Goal: Task Accomplishment & Management: Complete application form

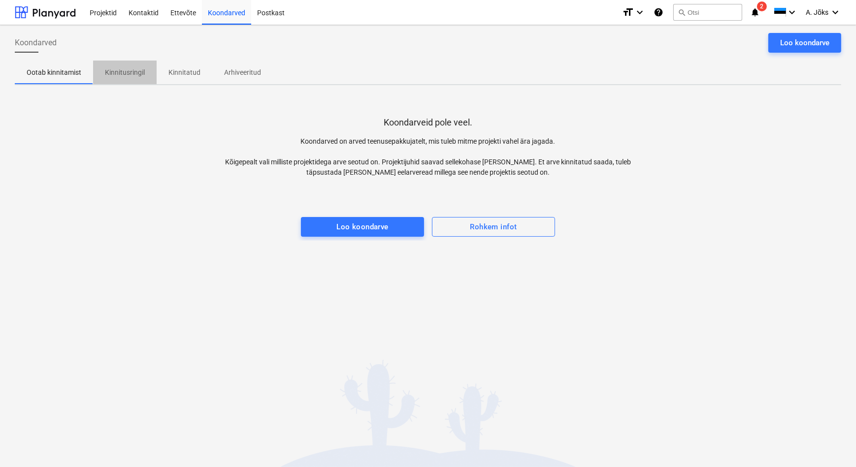
click at [122, 73] on p "Kinnitusringil" at bounding box center [125, 72] width 40 height 10
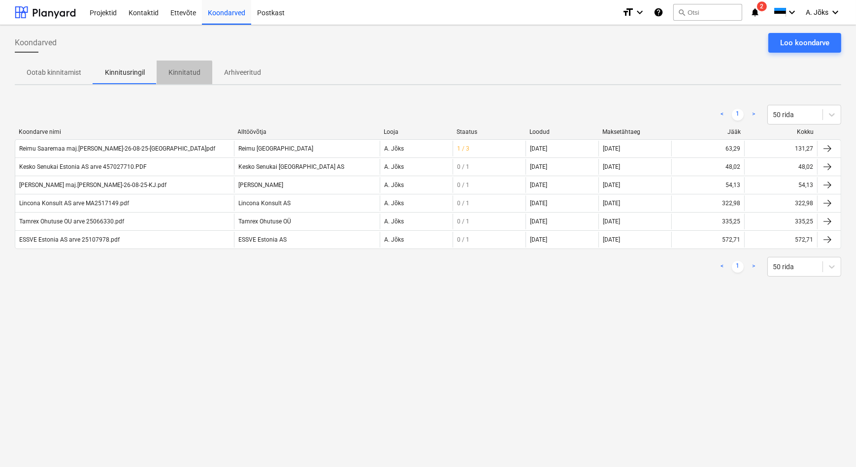
click at [178, 73] on p "Kinnitatud" at bounding box center [184, 72] width 32 height 10
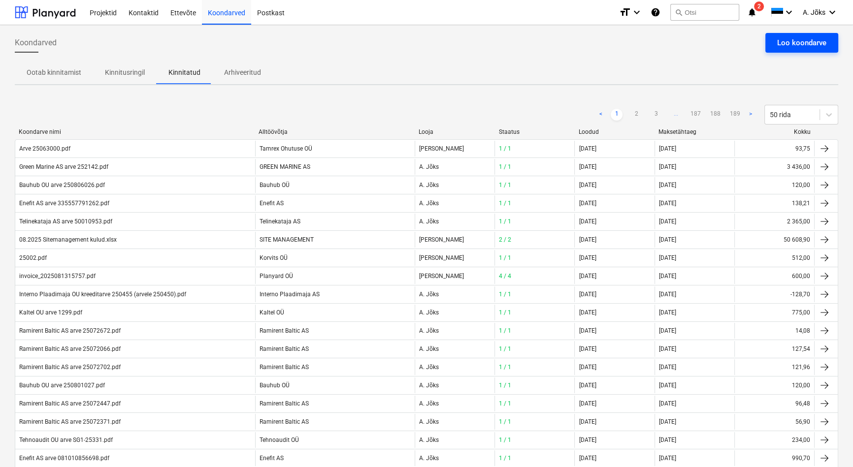
click at [807, 38] on div "Loo koondarve" at bounding box center [801, 42] width 49 height 13
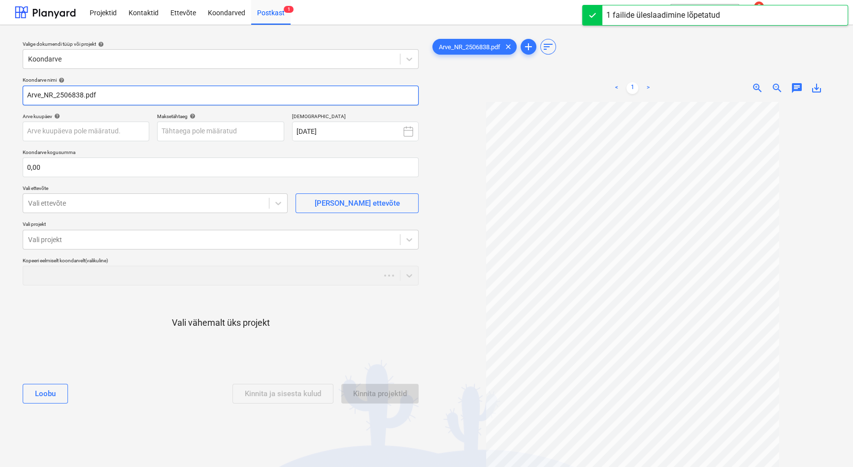
drag, startPoint x: 57, startPoint y: 96, endPoint x: -5, endPoint y: 91, distance: 62.2
click at [0, 91] on html "Projektid Kontaktid Ettevõte Koondarved Postkast 1 format_size keyboard_arrow_d…" at bounding box center [426, 233] width 853 height 467
paste input "Rapid Security OÜ"
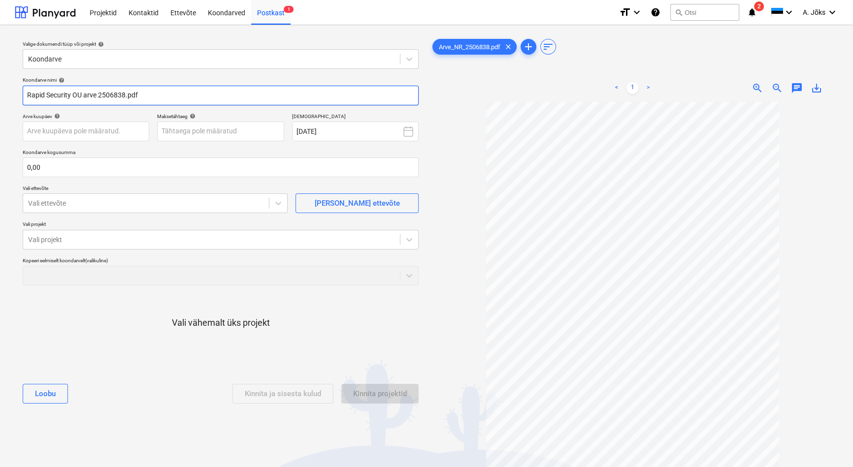
type input "Rapid Security OU arve 2506838.pdf"
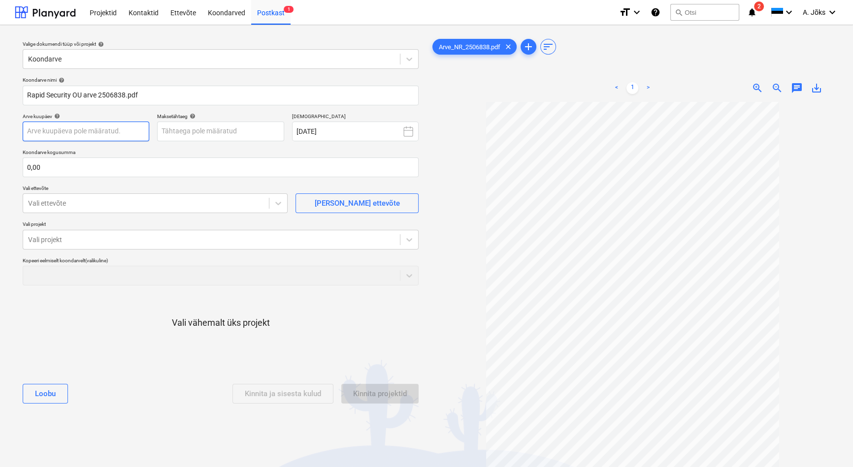
click at [82, 131] on body "Projektid Kontaktid Ettevõte Koondarved Postkast 1 format_size keyboard_arrow_d…" at bounding box center [426, 233] width 853 height 467
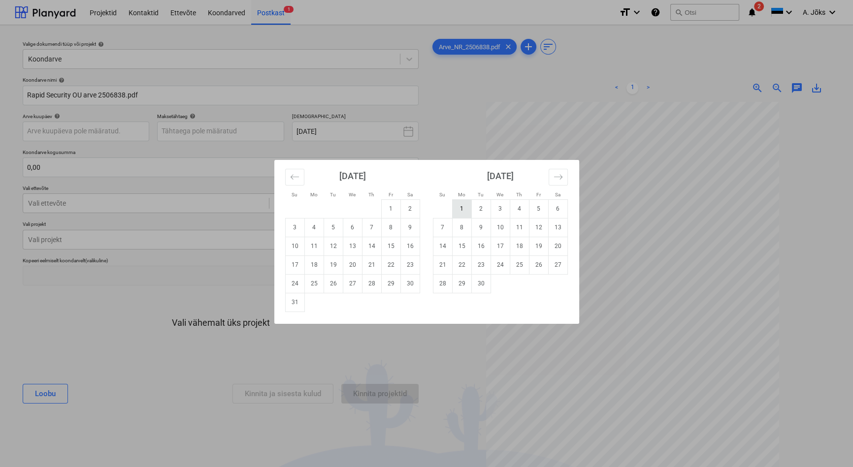
click at [455, 207] on td "1" at bounding box center [461, 208] width 19 height 19
type input "[DATE]"
click at [231, 134] on body "Projektid Kontaktid Ettevõte Koondarved Postkast 1 format_size keyboard_arrow_d…" at bounding box center [426, 233] width 853 height 467
click at [485, 229] on td "9" at bounding box center [480, 227] width 19 height 19
type input "[DATE]"
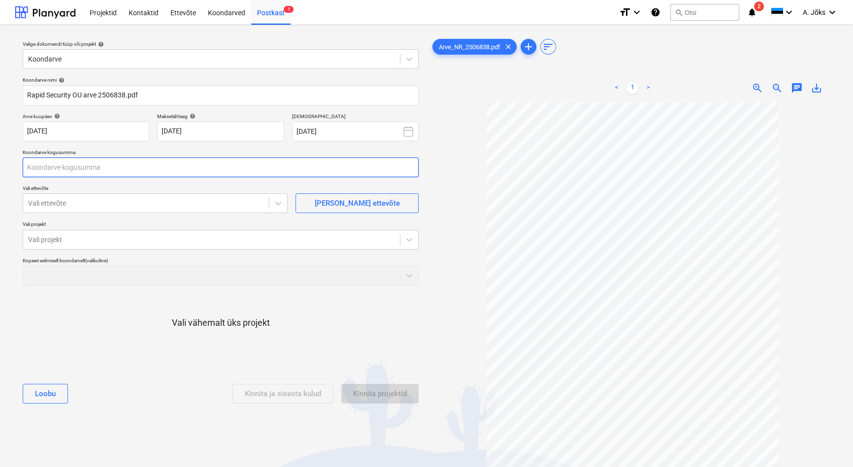
click at [117, 162] on input "text" at bounding box center [221, 168] width 396 height 20
type input "90,17"
click at [91, 207] on div at bounding box center [146, 203] width 236 height 10
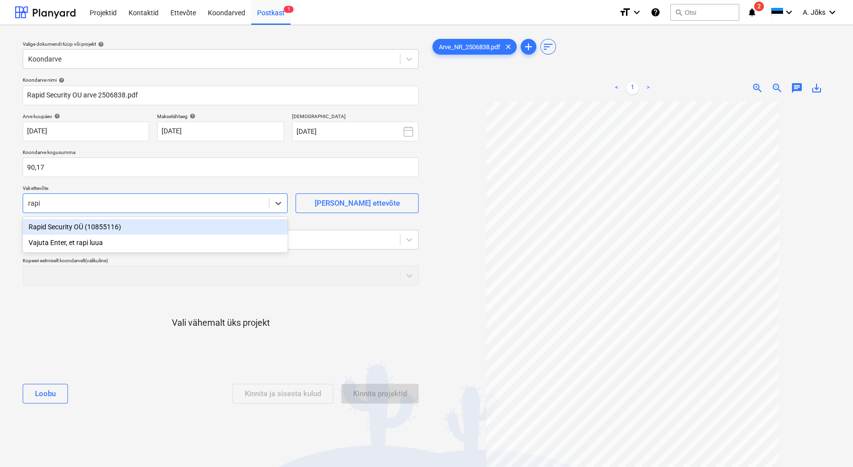
type input "rapid"
click at [88, 227] on div "Rapid Security OÜ (10855116)" at bounding box center [155, 227] width 265 height 16
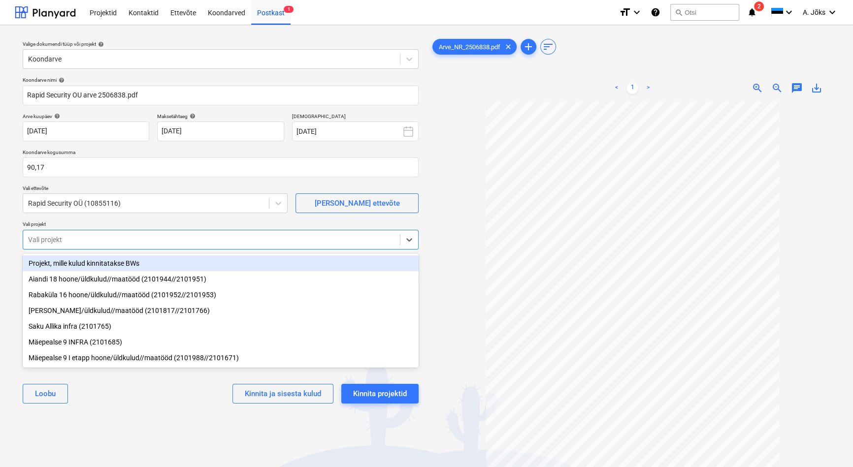
click at [82, 235] on div at bounding box center [211, 240] width 367 height 10
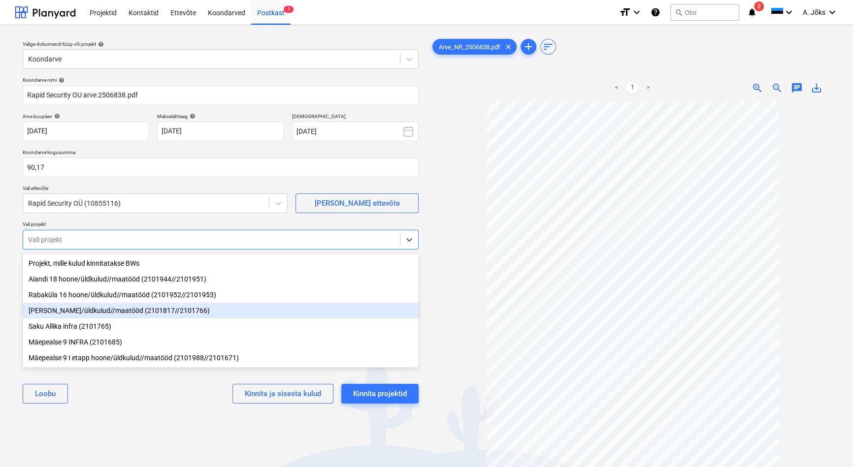
click at [92, 311] on div "[PERSON_NAME]/üldkulud//maatööd (2101817//2101766)" at bounding box center [221, 311] width 396 height 16
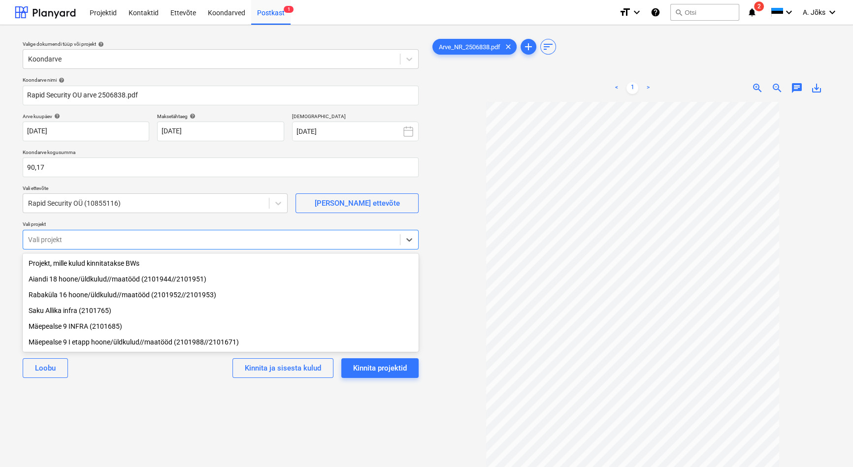
click at [142, 409] on div "Valige dokumendi tüüp või projekt help Koondarve Koondarve nimi help Rapid Secu…" at bounding box center [221, 289] width 412 height 512
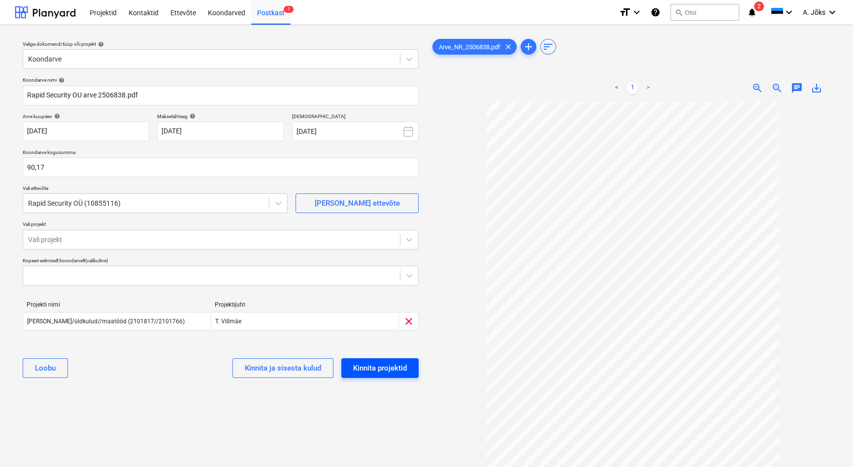
click at [410, 369] on button "Kinnita projektid" at bounding box center [379, 368] width 77 height 20
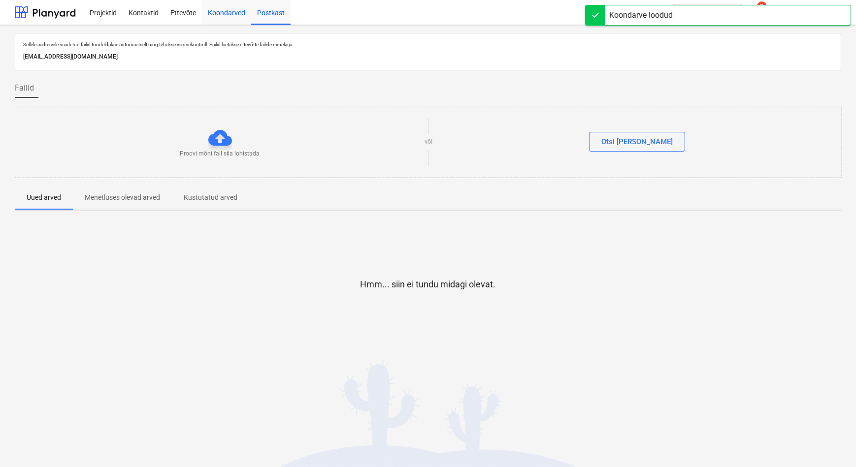
click at [224, 10] on div "Koondarved" at bounding box center [226, 12] width 49 height 25
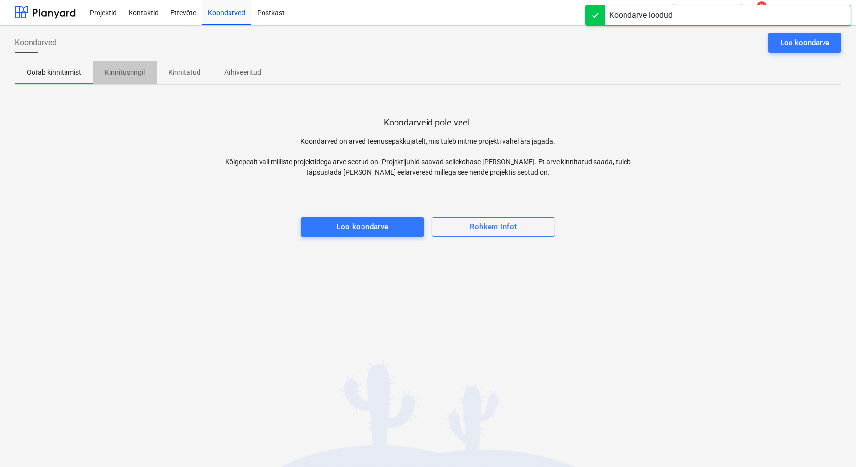
click at [132, 70] on p "Kinnitusringil" at bounding box center [125, 72] width 40 height 10
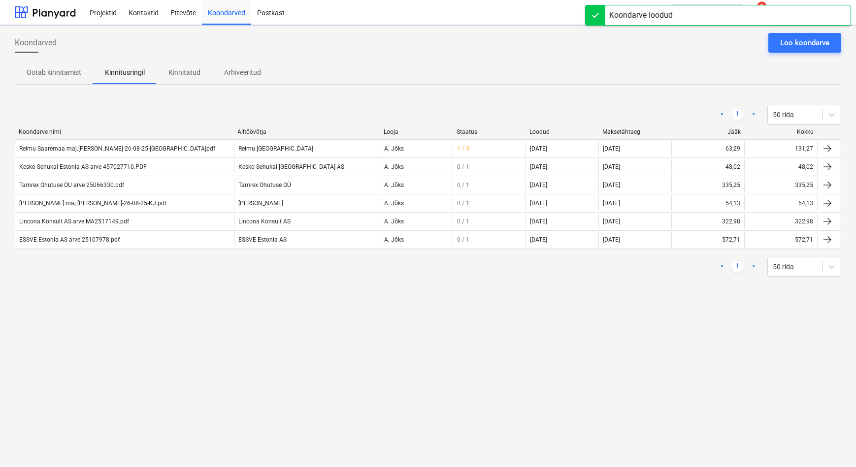
click at [601, 318] on div "Koondarved Loo koondarve Ootab kinnitamist Kinnitusringil Kinnitatud Arhiveerit…" at bounding box center [428, 246] width 856 height 442
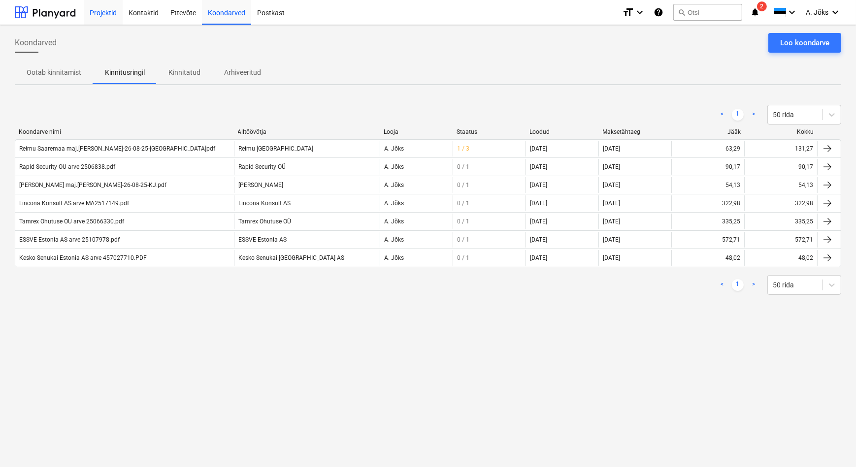
click at [113, 13] on div "Projektid" at bounding box center [103, 12] width 39 height 25
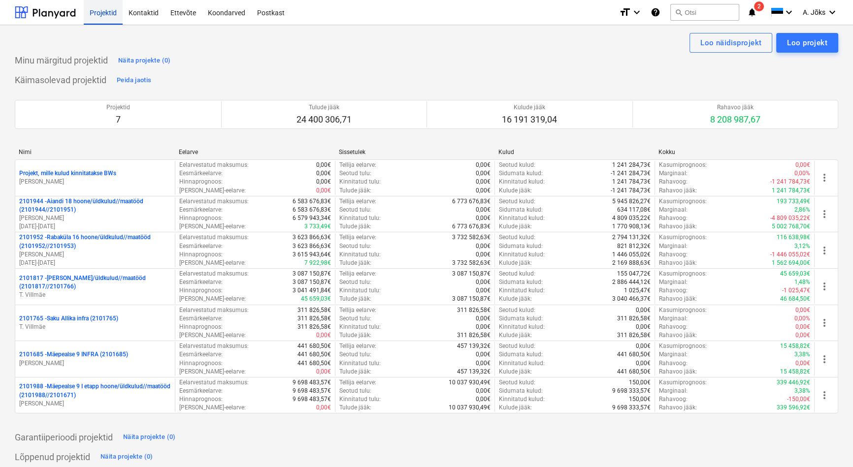
click at [107, 14] on div "Projektid" at bounding box center [103, 12] width 39 height 25
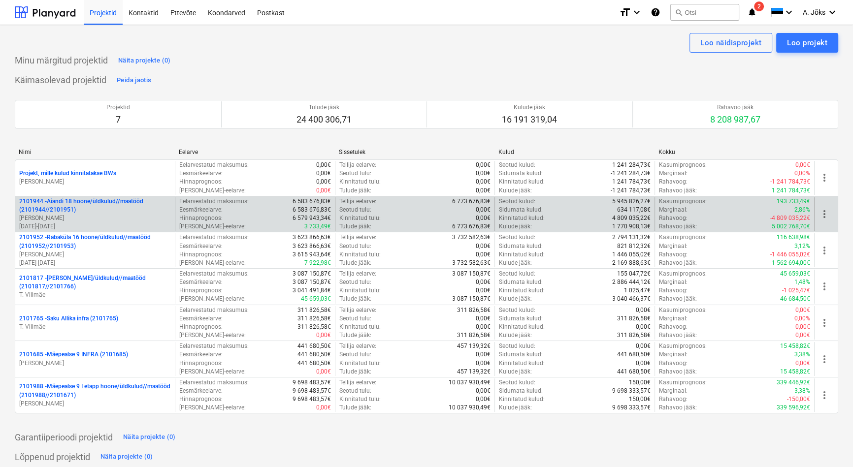
click at [79, 210] on p "2101944 - Aiandi 18 hoone/üldkulud//maatööd (2101944//2101951)" at bounding box center [95, 205] width 152 height 17
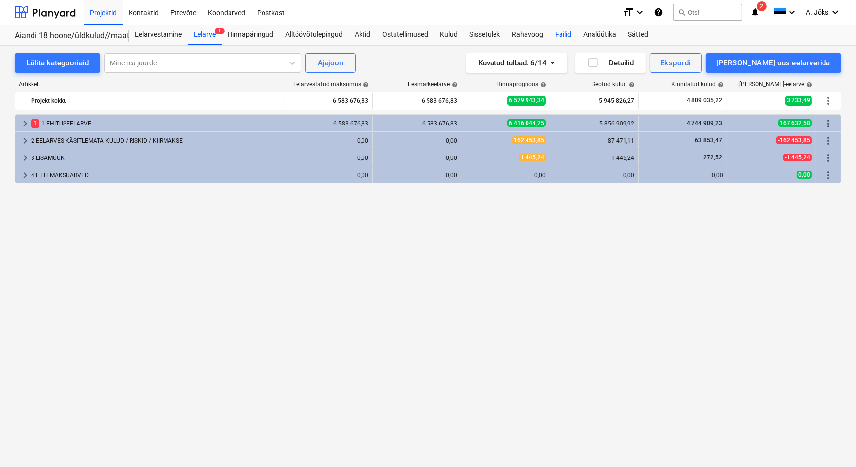
click at [557, 31] on div "Failid" at bounding box center [563, 35] width 28 height 20
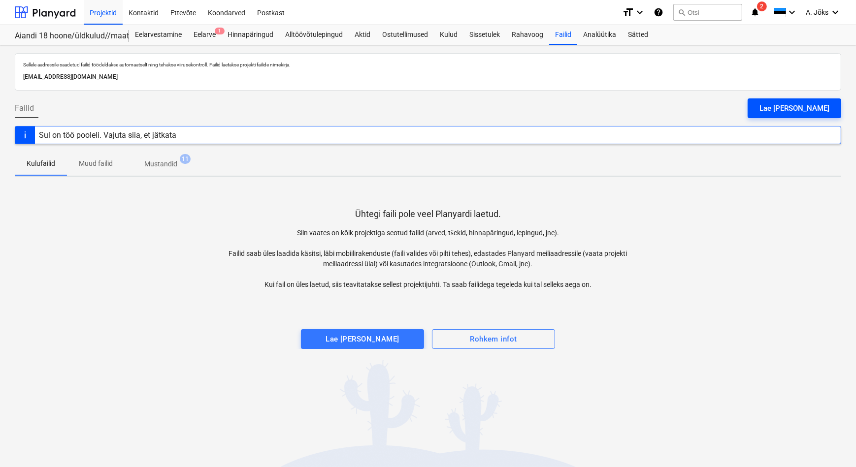
click at [788, 108] on div "Lae [PERSON_NAME]" at bounding box center [794, 108] width 70 height 13
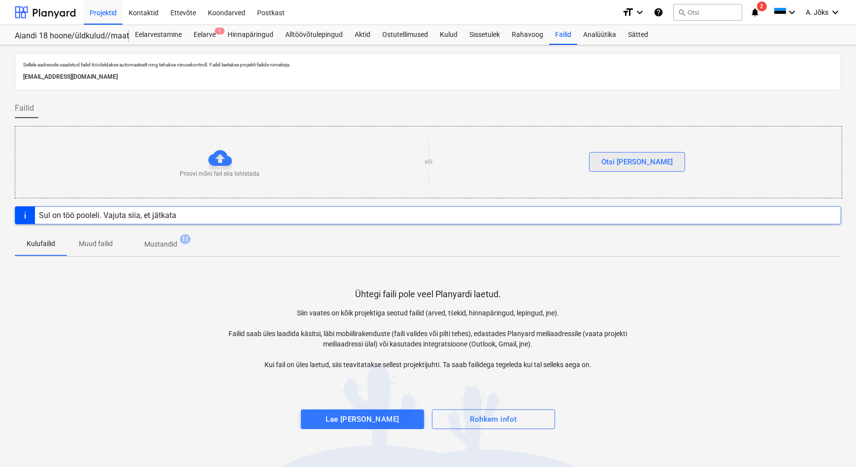
click at [643, 163] on div "Otsi [PERSON_NAME]" at bounding box center [636, 162] width 71 height 13
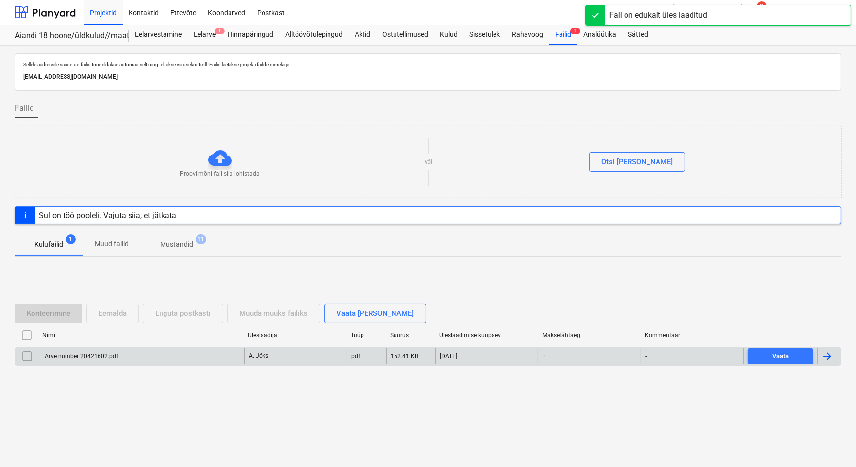
click at [103, 355] on div "Arve number 20421602.pdf" at bounding box center [80, 356] width 75 height 7
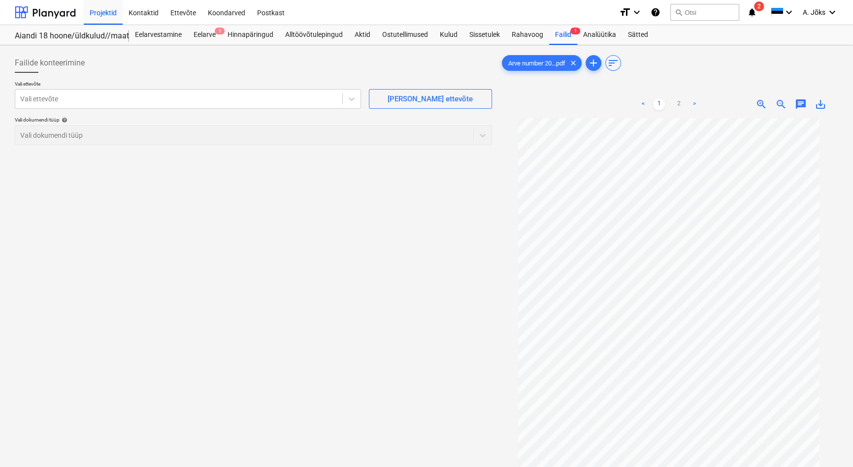
click at [801, 106] on span "chat" at bounding box center [801, 104] width 12 height 12
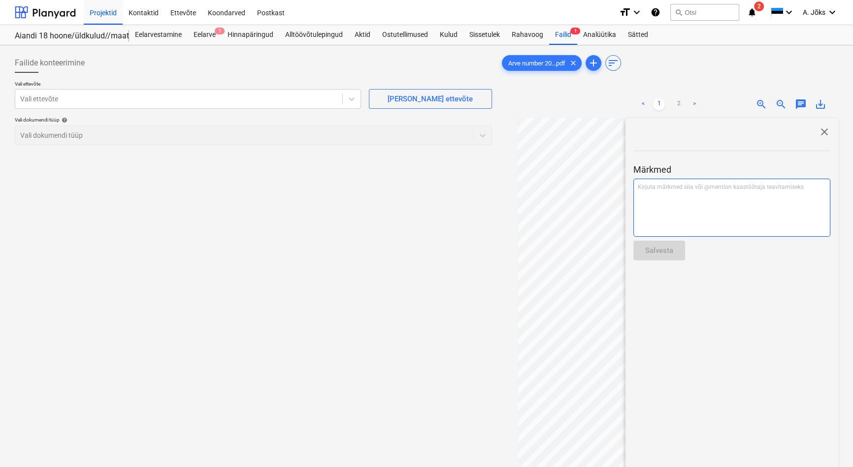
click at [670, 196] on div "Kirjuta märkmed siia või @mention kaastöötaja teavitamiseks ﻿" at bounding box center [731, 208] width 197 height 58
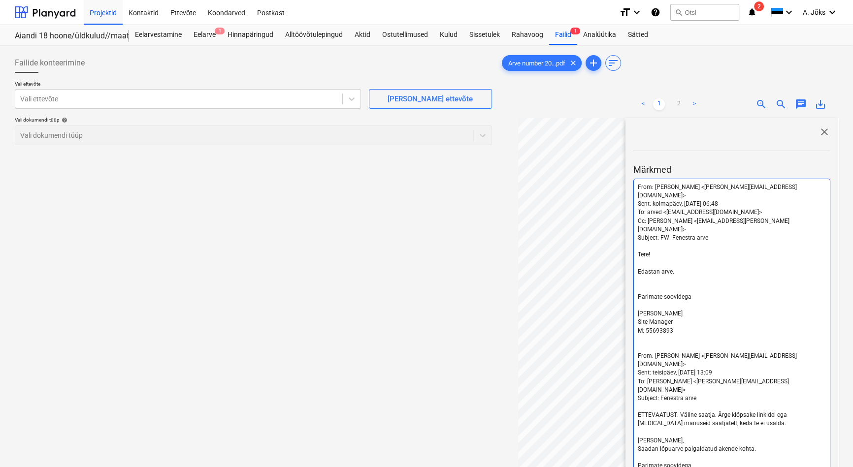
scroll to position [106, 0]
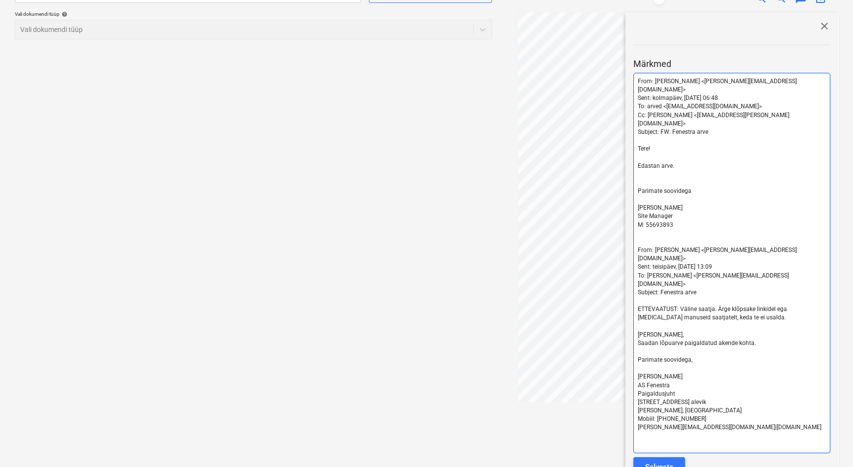
click at [649, 204] on span "[PERSON_NAME]" at bounding box center [659, 207] width 45 height 7
drag, startPoint x: 742, startPoint y: 286, endPoint x: 633, endPoint y: 271, distance: 110.3
click at [633, 271] on div "From: [PERSON_NAME] <[PERSON_NAME][EMAIL_ADDRESS][DOMAIN_NAME]> Sent: kolmapäev…" at bounding box center [731, 263] width 197 height 381
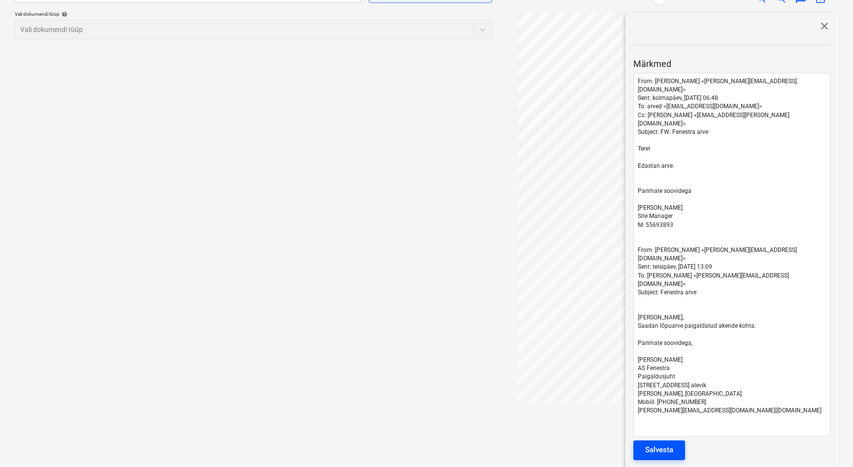
click at [657, 444] on div "Salvesta" at bounding box center [659, 450] width 28 height 13
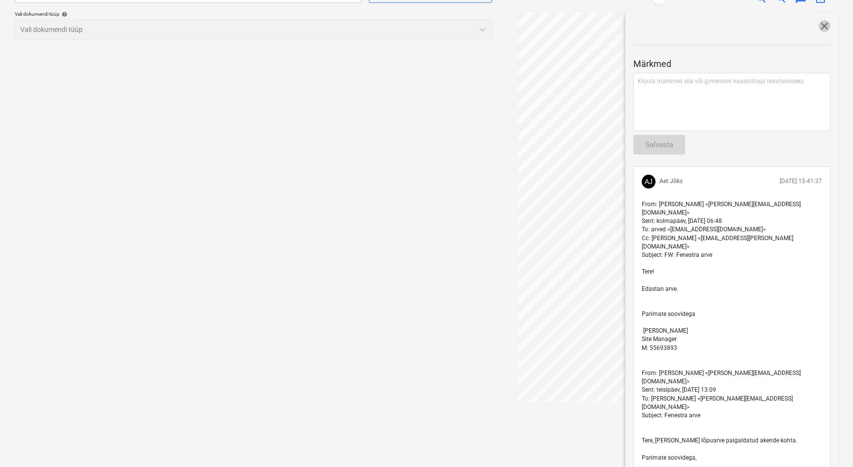
click at [819, 26] on span "close" at bounding box center [824, 26] width 12 height 12
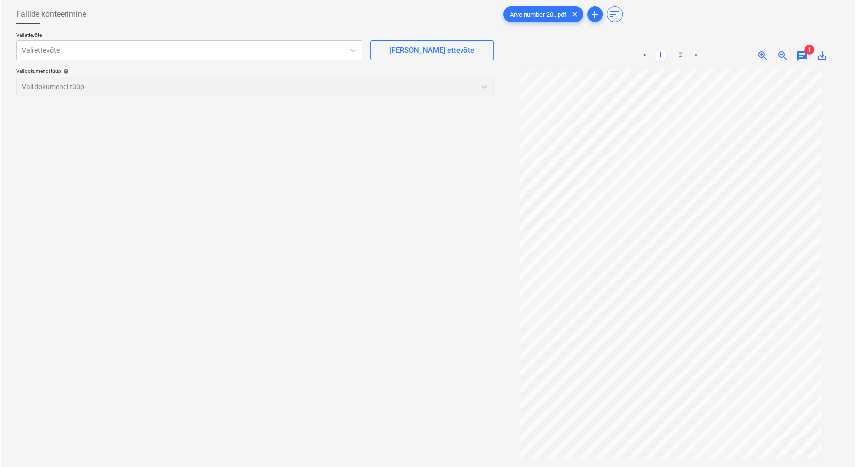
scroll to position [0, 0]
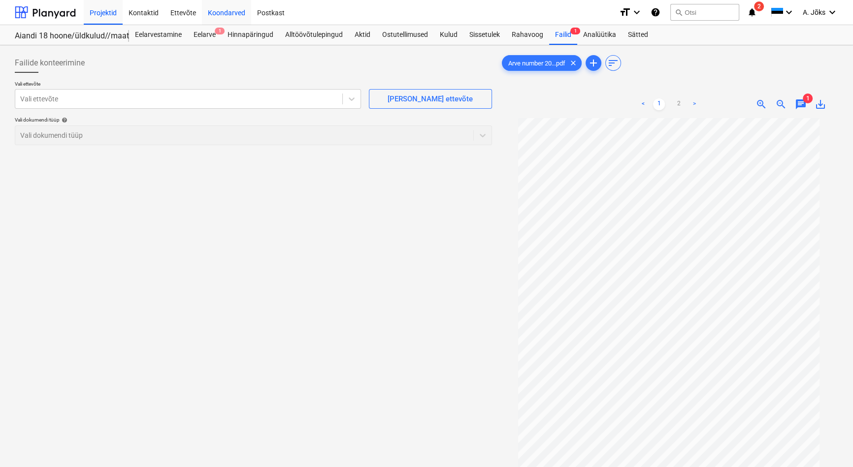
click at [236, 10] on div "Koondarved" at bounding box center [226, 12] width 49 height 25
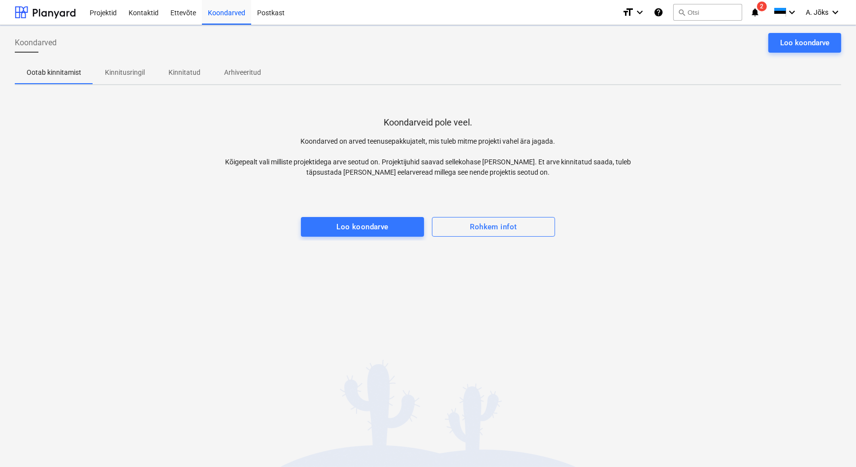
click at [138, 72] on p "Kinnitusringil" at bounding box center [125, 72] width 40 height 10
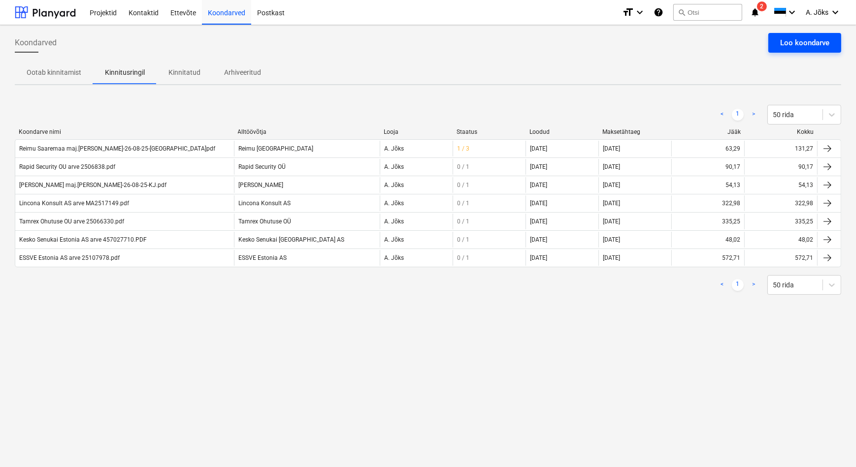
click at [819, 41] on div "Loo koondarve" at bounding box center [804, 42] width 49 height 13
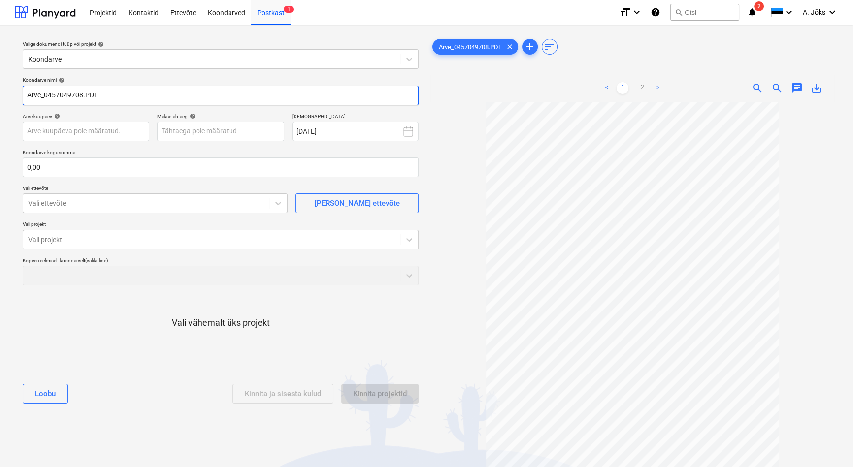
click at [49, 96] on input "Arve_0457049708.PDF" at bounding box center [221, 96] width 396 height 20
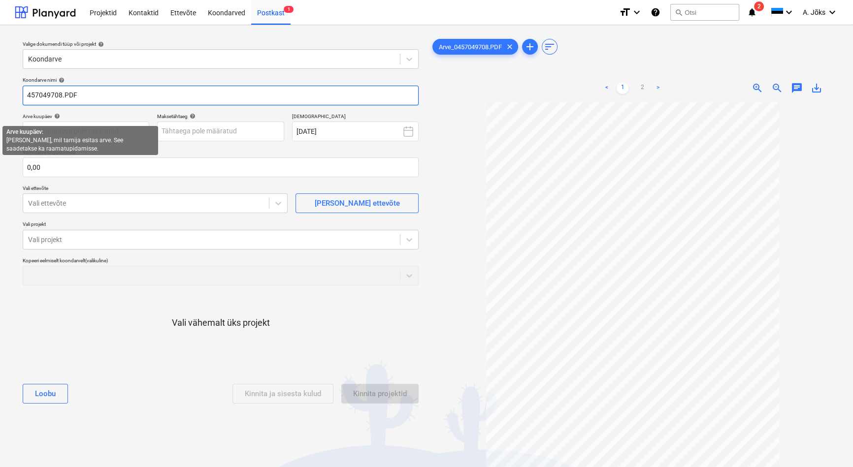
paste input "Kesko Senukai [GEOGRAPHIC_DATA]"
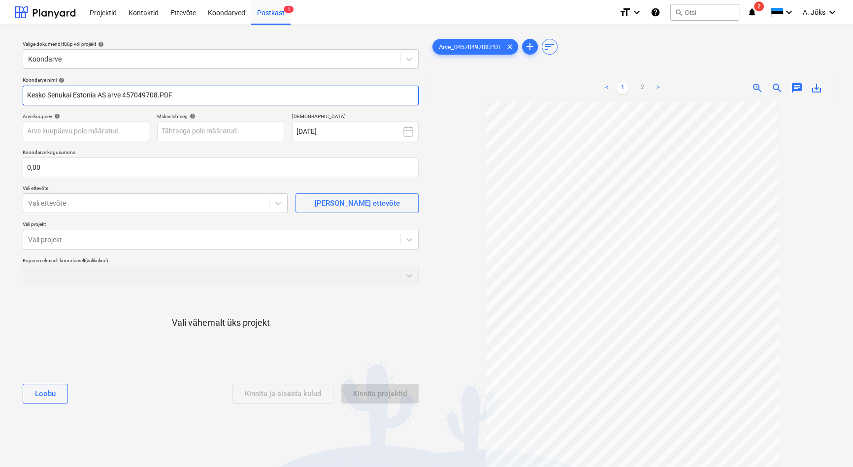
type input "Kesko Senukai Estonia AS arve 457049708.PDF"
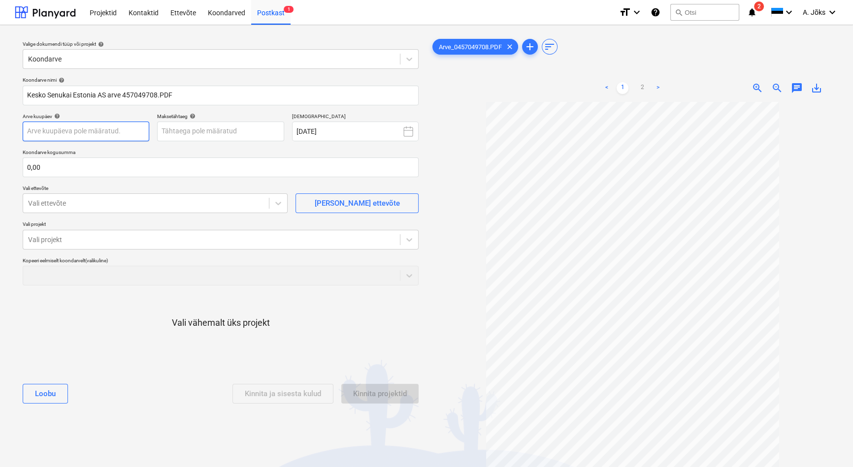
click at [105, 132] on body "Projektid Kontaktid Ettevõte Koondarved Postkast 1 format_size keyboard_arrow_d…" at bounding box center [426, 233] width 853 height 467
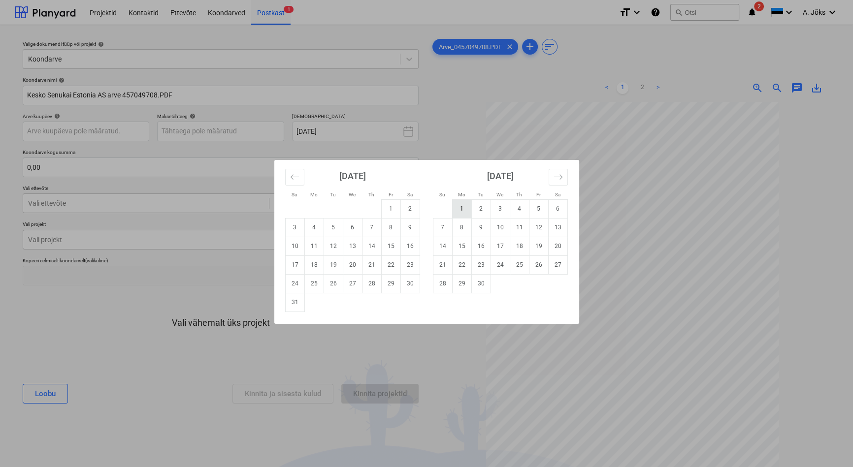
click at [460, 209] on td "1" at bounding box center [461, 208] width 19 height 19
type input "[DATE]"
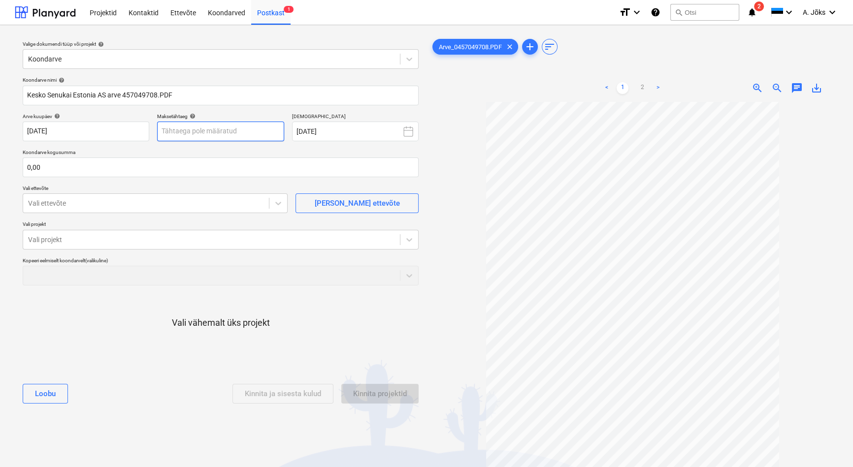
click at [221, 130] on body "Projektid Kontaktid Ettevõte Koondarved Postkast 1 format_size keyboard_arrow_d…" at bounding box center [426, 233] width 853 height 467
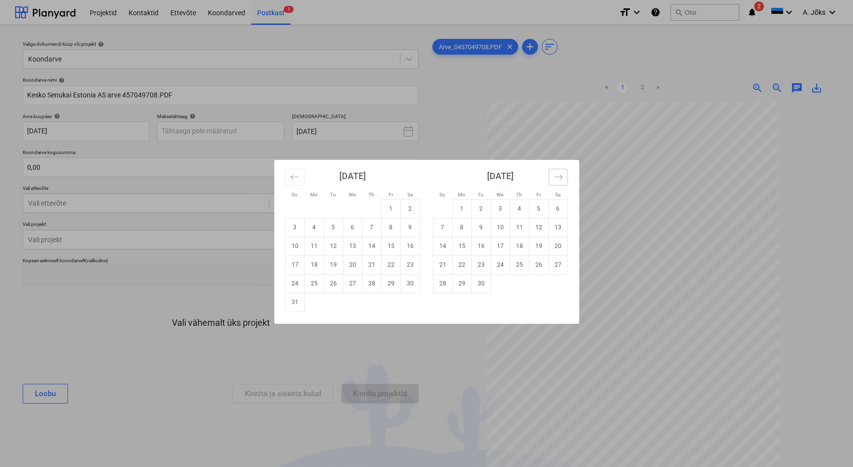
click at [562, 176] on icon "Move forward to switch to the next month." at bounding box center [557, 176] width 9 height 9
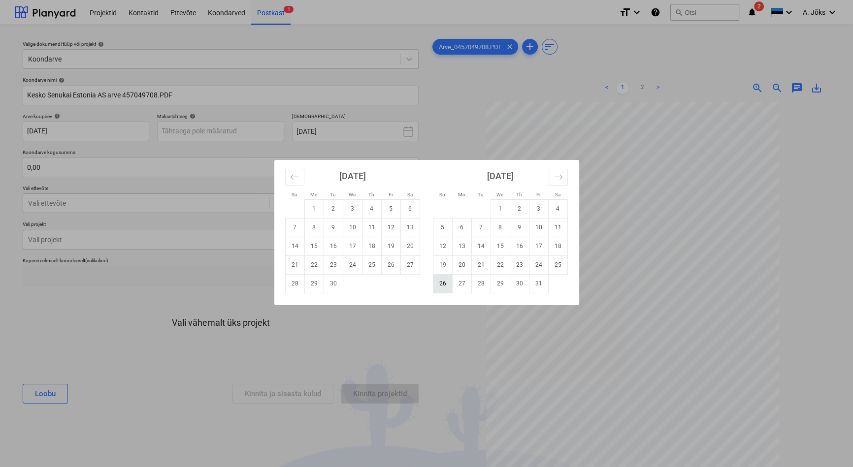
click at [439, 282] on td "26" at bounding box center [442, 283] width 19 height 19
type input "[DATE]"
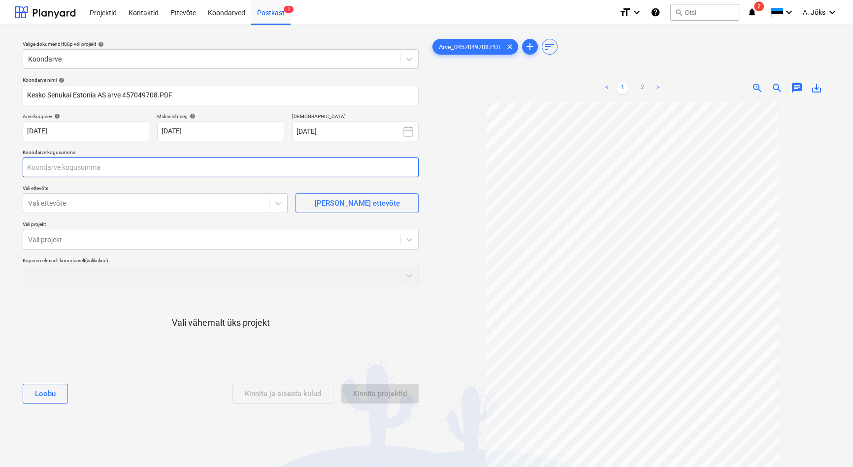
click at [113, 171] on input "text" at bounding box center [221, 168] width 396 height 20
type input "15 275,00"
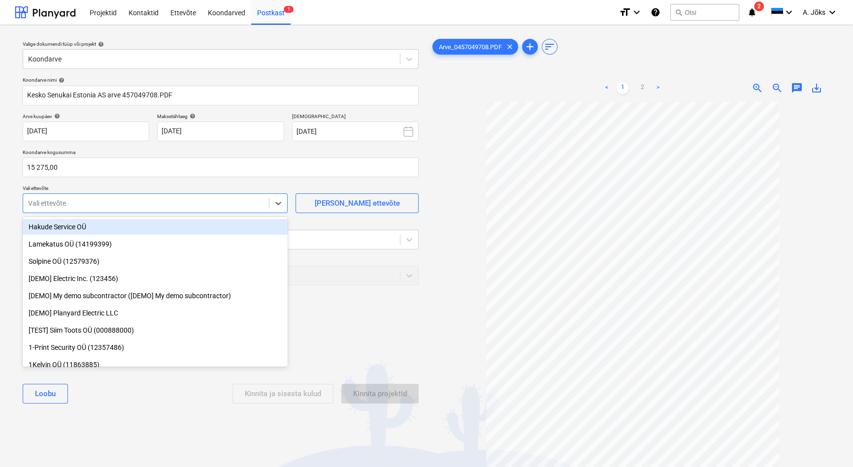
click at [111, 207] on div at bounding box center [146, 203] width 236 height 10
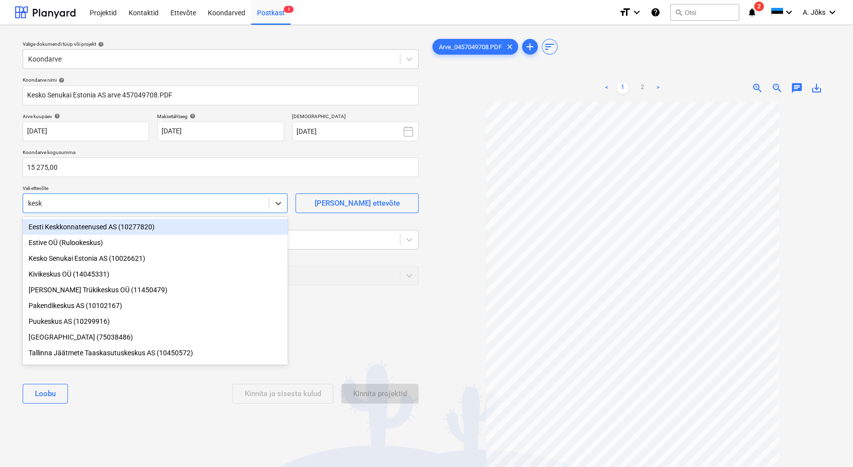
type input "kesko"
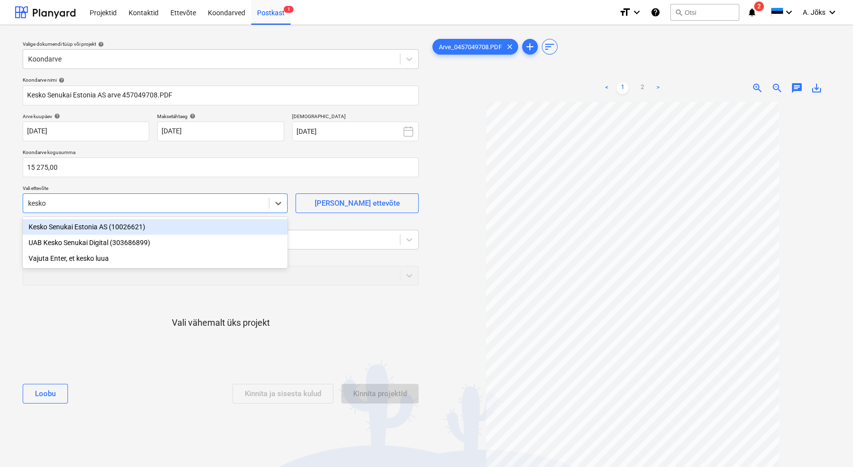
click at [89, 231] on div "Kesko Senukai Estonia AS (10026621)" at bounding box center [155, 227] width 265 height 16
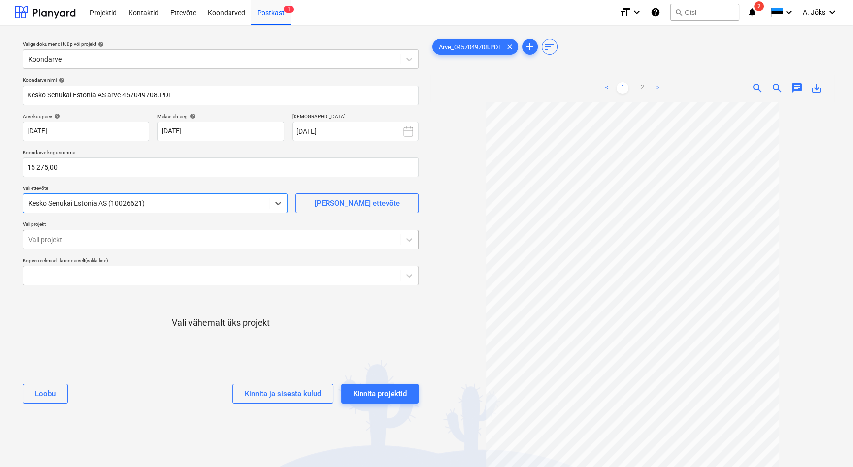
click at [150, 236] on div at bounding box center [211, 240] width 367 height 10
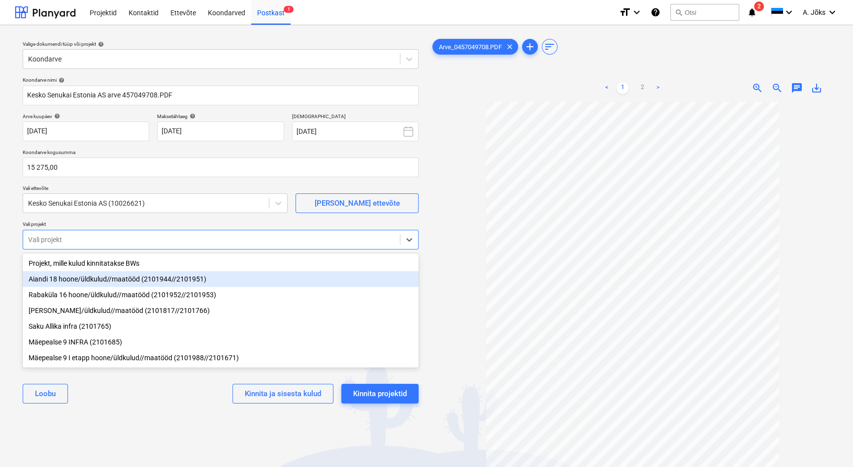
click at [109, 280] on div "Aiandi 18 hoone/üldkulud//maatööd (2101944//2101951)" at bounding box center [221, 279] width 396 height 16
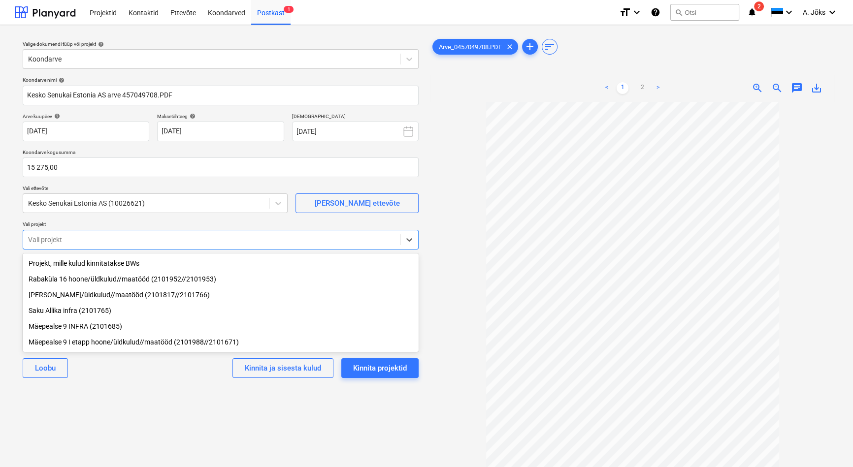
click at [148, 399] on div "Valige dokumendi tüüp või projekt help Koondarve Koondarve nimi help Kesko Senu…" at bounding box center [221, 289] width 412 height 512
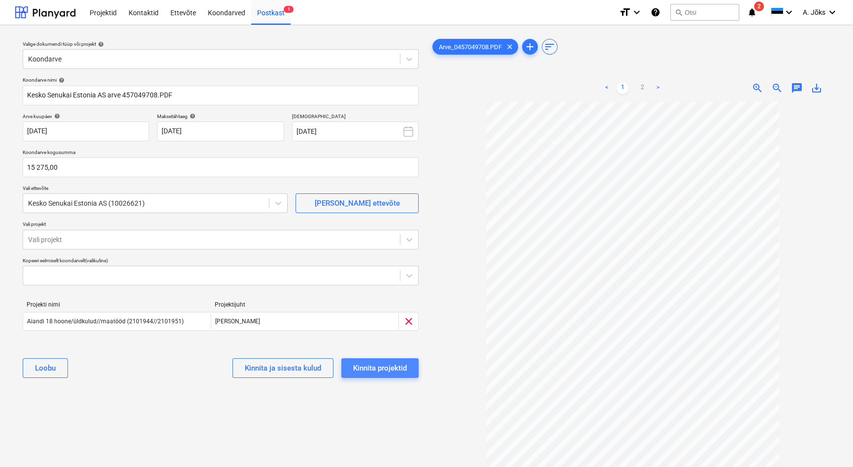
click at [400, 370] on div "Kinnita projektid" at bounding box center [380, 368] width 54 height 13
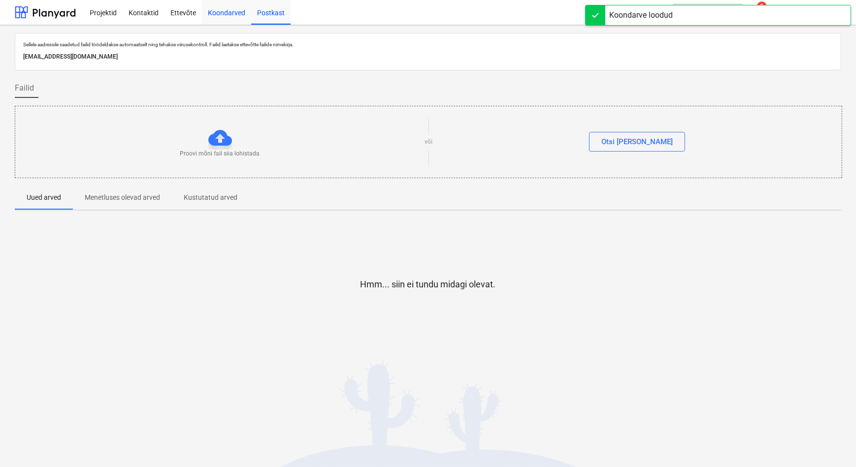
click at [218, 13] on div "Koondarved" at bounding box center [226, 12] width 49 height 25
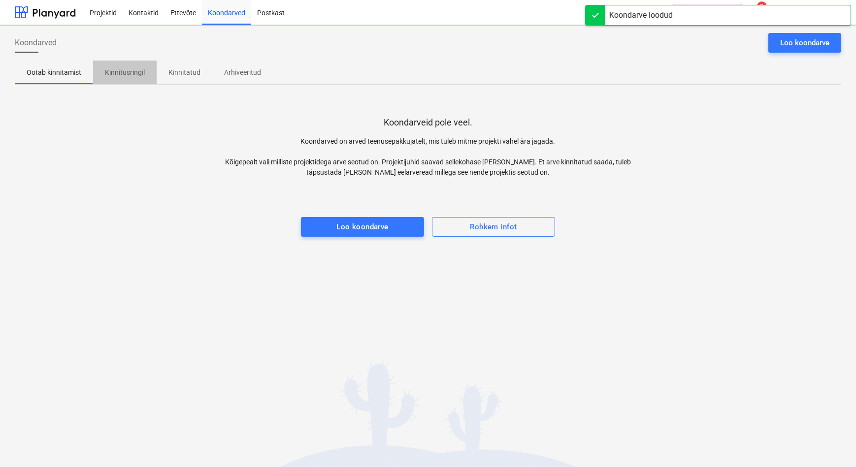
click at [130, 69] on p "Kinnitusringil" at bounding box center [125, 72] width 40 height 10
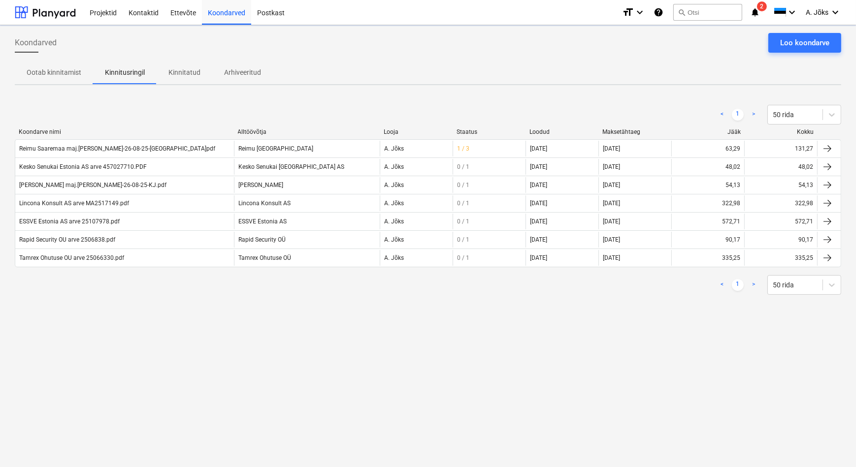
click at [691, 59] on div "Koondarved Loo koondarve" at bounding box center [428, 47] width 826 height 28
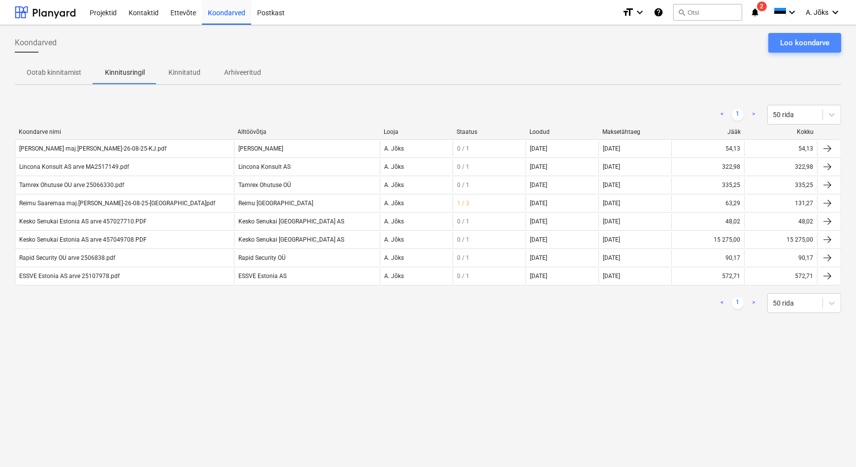
click at [786, 41] on div "Loo koondarve" at bounding box center [804, 42] width 49 height 13
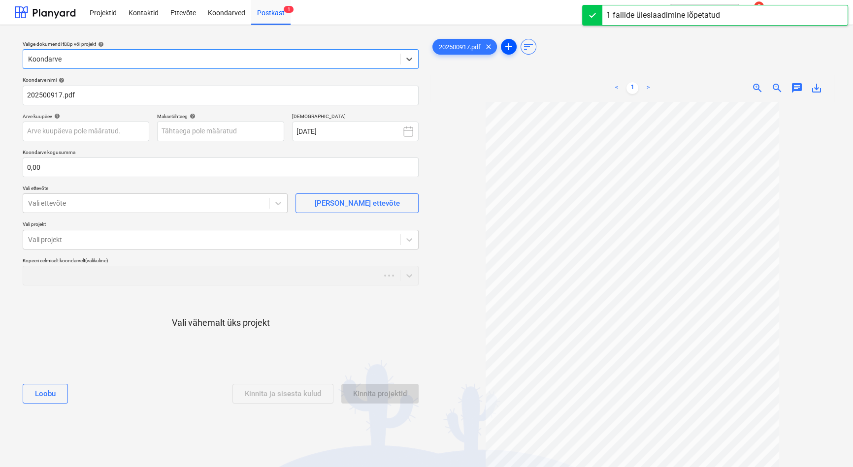
click at [510, 45] on span "add" at bounding box center [509, 47] width 12 height 12
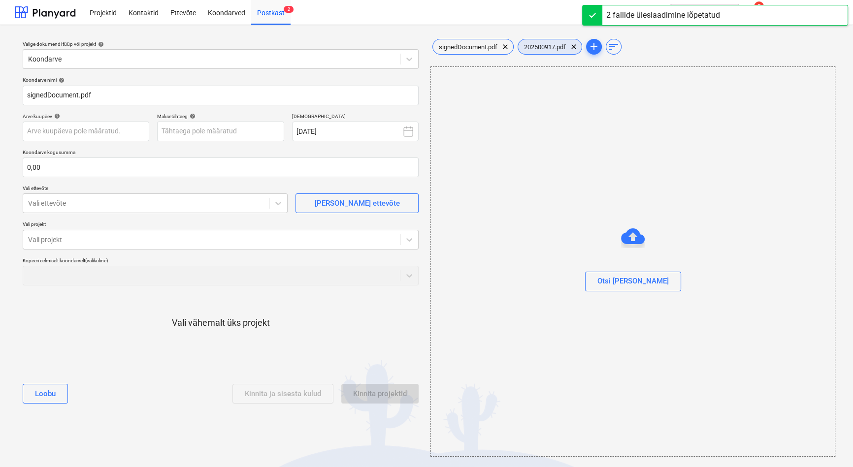
click at [541, 44] on span "202500917.pdf" at bounding box center [545, 46] width 54 height 7
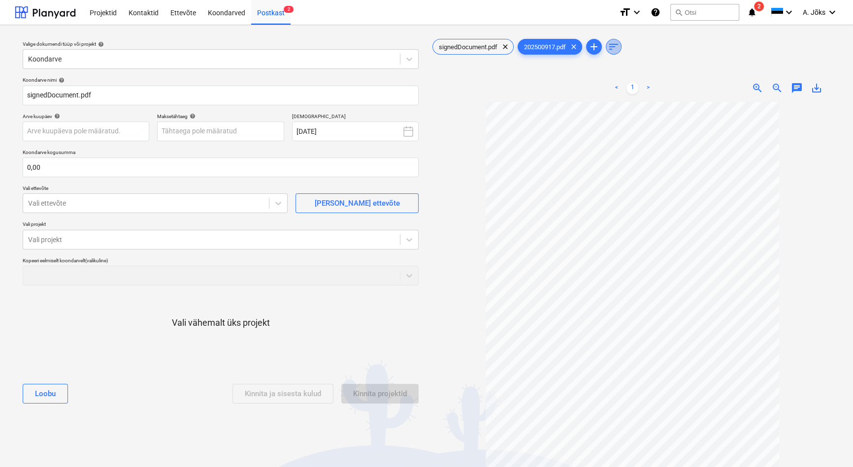
click at [611, 45] on span "sort" at bounding box center [613, 47] width 12 height 12
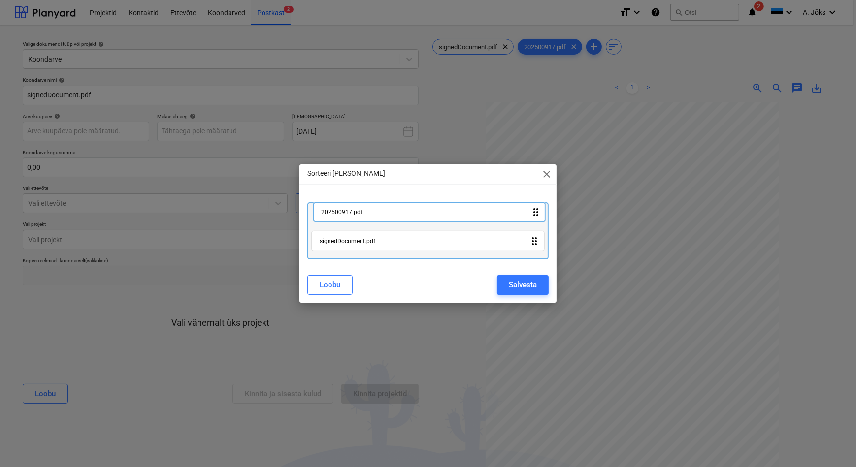
drag, startPoint x: 385, startPoint y: 245, endPoint x: 387, endPoint y: 212, distance: 33.0
click at [387, 212] on div "signedDocument.pdf drag_indicator 202500917.pdf drag_indicator" at bounding box center [427, 230] width 241 height 57
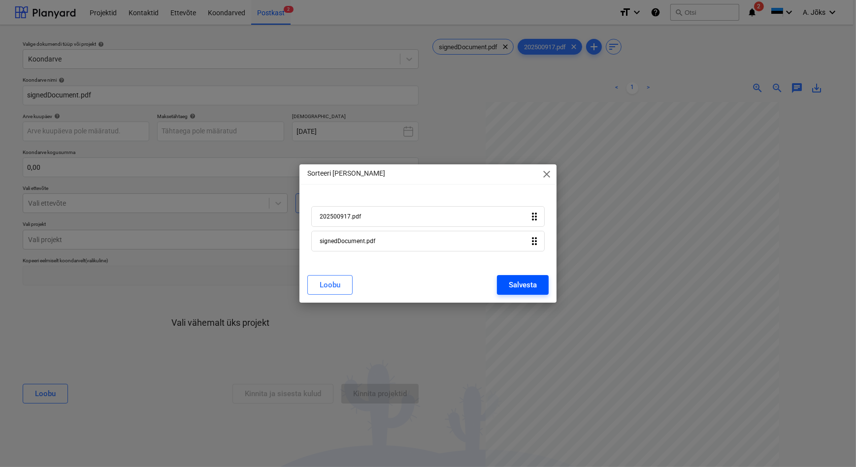
click at [505, 280] on button "Salvesta" at bounding box center [523, 285] width 52 height 20
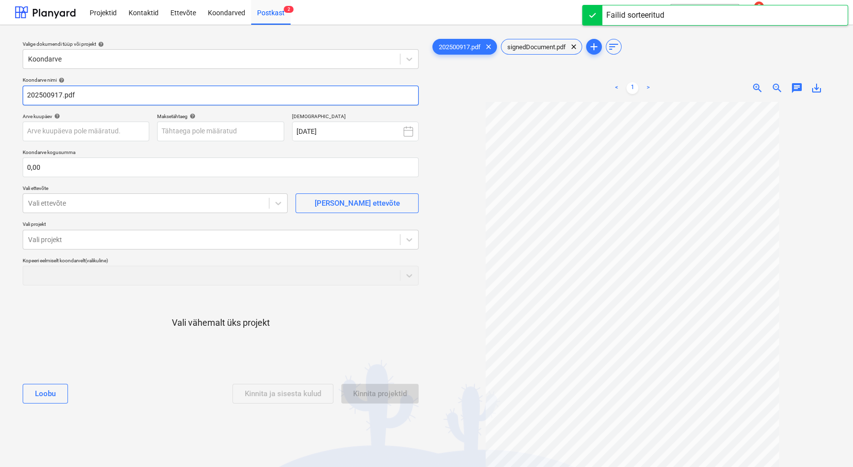
click at [28, 90] on input "202500917.pdf" at bounding box center [221, 96] width 396 height 20
paste input "[PERSON_NAME] OÜ"
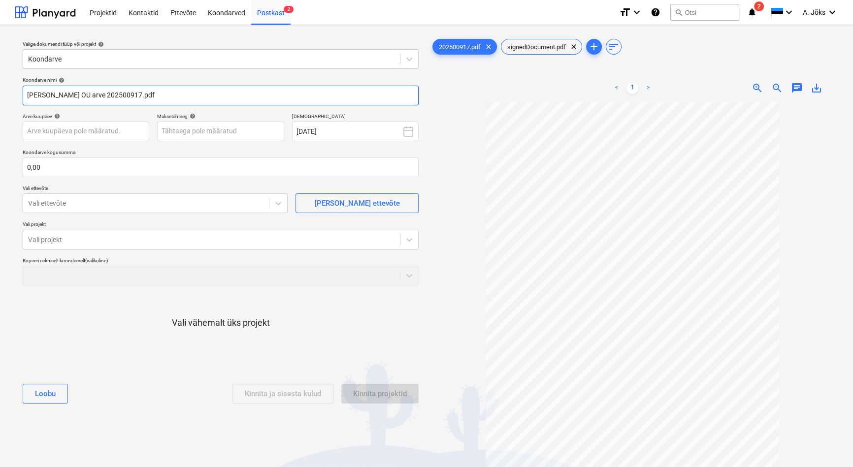
type input "[PERSON_NAME] OU arve 202500917.pdf"
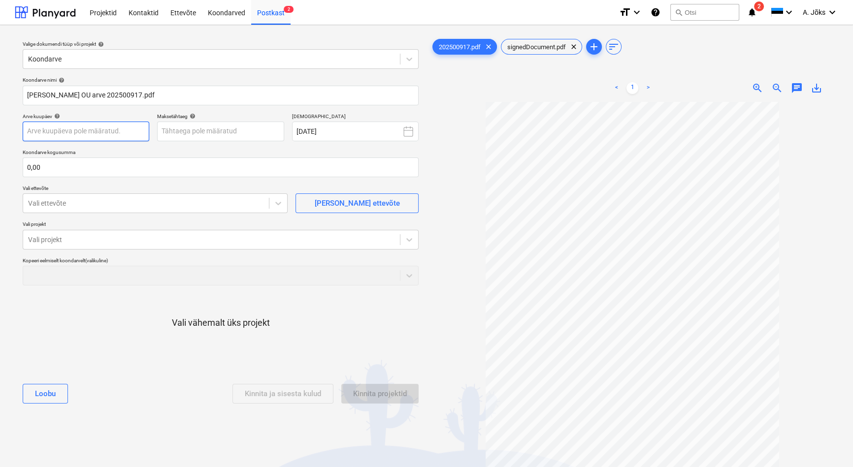
click at [102, 128] on body "Projektid Kontaktid Ettevõte Koondarved Postkast 2 format_size keyboard_arrow_d…" at bounding box center [426, 233] width 853 height 467
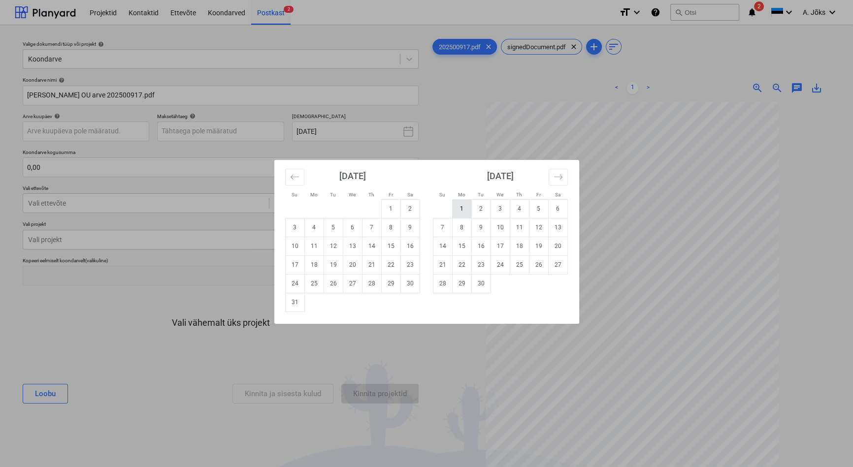
click at [466, 212] on td "1" at bounding box center [461, 208] width 19 height 19
type input "[DATE]"
click at [217, 132] on body "Projektid Kontaktid Ettevõte Koondarved Postkast 2 format_size keyboard_arrow_d…" at bounding box center [426, 233] width 853 height 467
click at [504, 211] on td "3" at bounding box center [499, 208] width 19 height 19
type input "[DATE]"
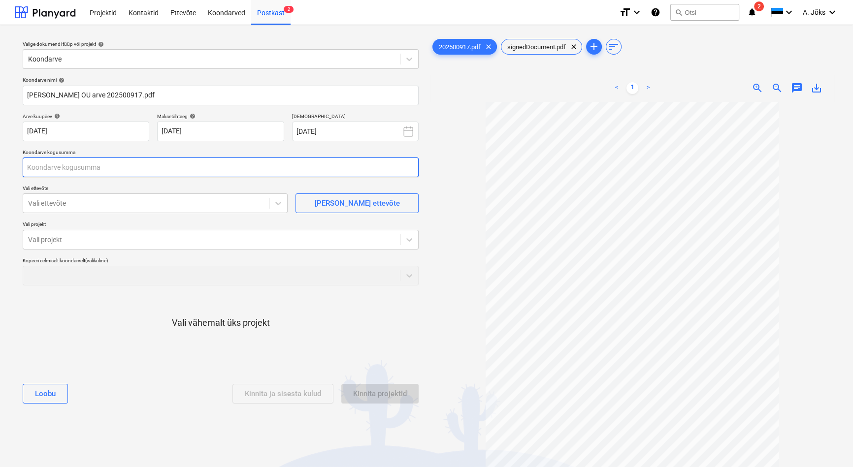
click at [142, 173] on input "text" at bounding box center [221, 168] width 396 height 20
type input "96,25"
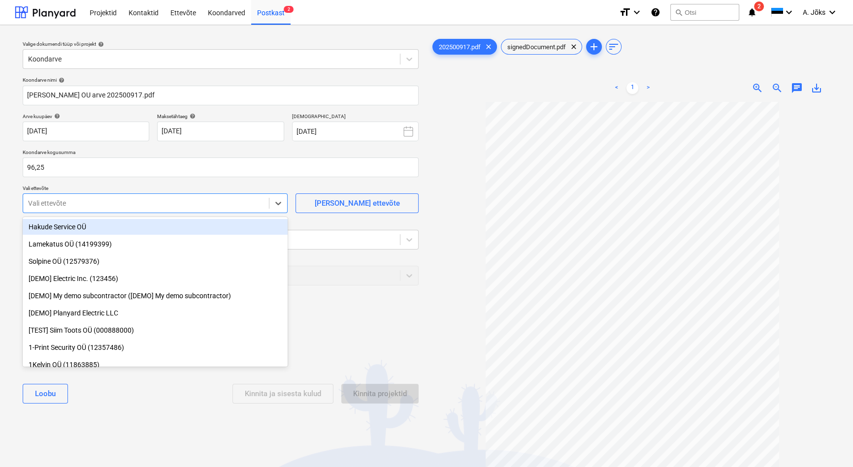
click at [113, 201] on div at bounding box center [146, 203] width 236 height 10
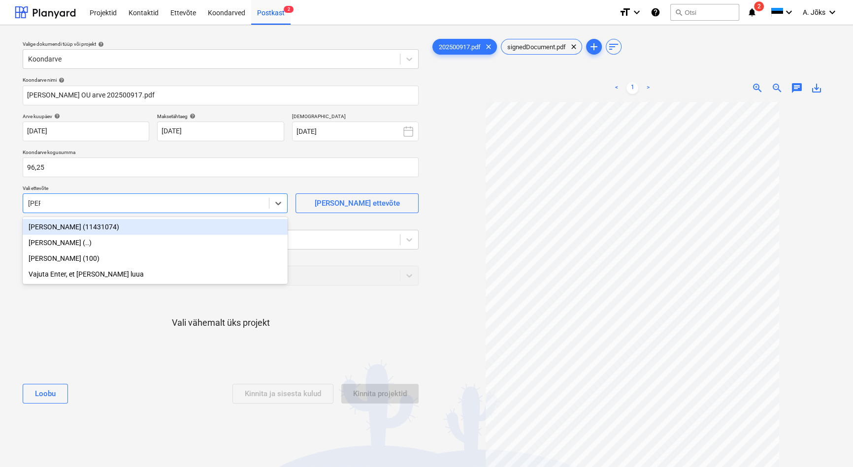
type input "[PERSON_NAME]"
click at [81, 226] on div "[PERSON_NAME] (11431074)" at bounding box center [155, 227] width 265 height 16
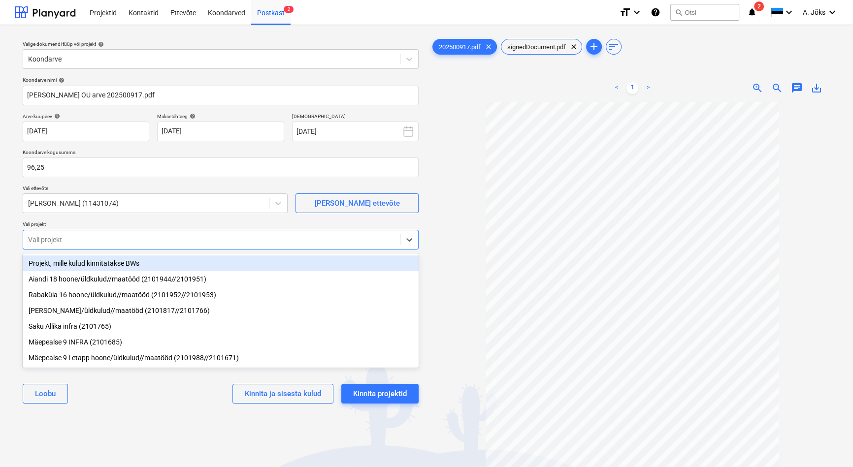
click at [81, 239] on div at bounding box center [211, 240] width 367 height 10
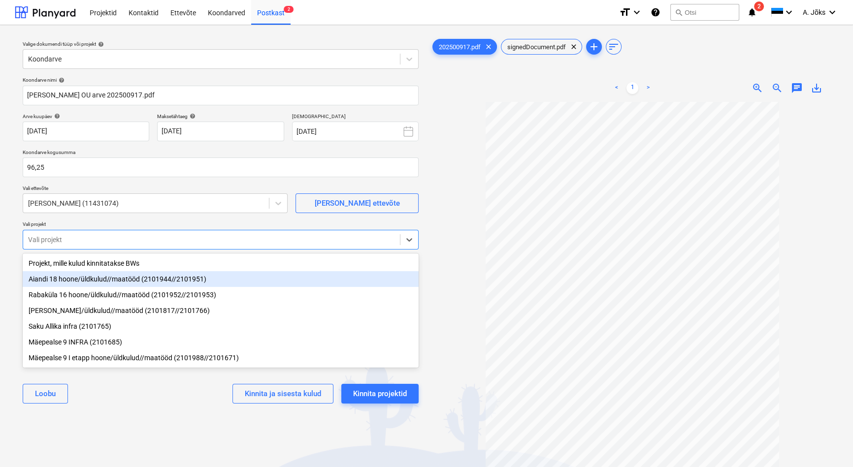
click at [87, 278] on div "Aiandi 18 hoone/üldkulud//maatööd (2101944//2101951)" at bounding box center [221, 279] width 396 height 16
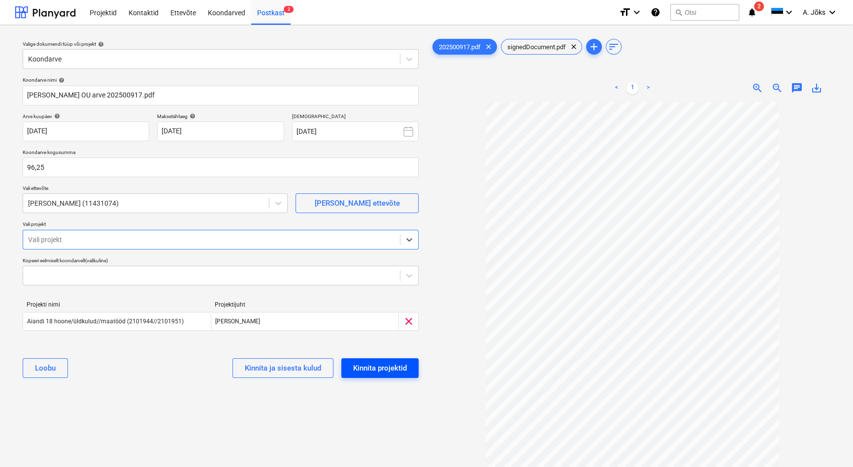
click at [373, 369] on div "Kinnita projektid" at bounding box center [380, 368] width 54 height 13
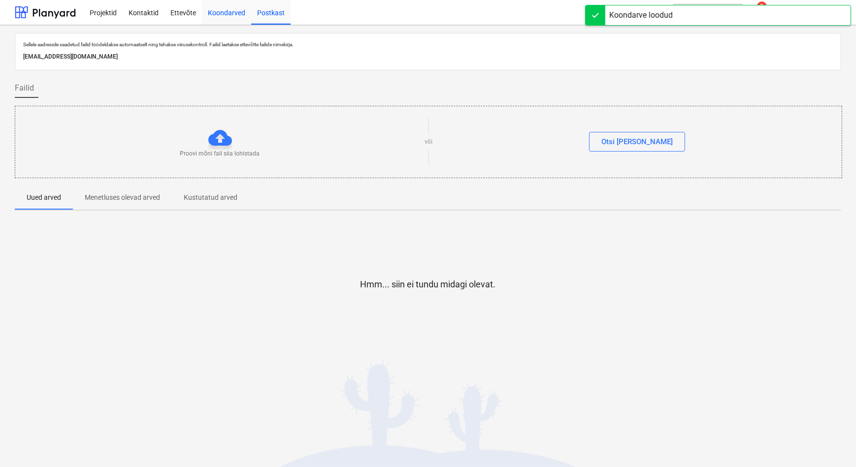
click at [212, 9] on div "Koondarved" at bounding box center [226, 12] width 49 height 25
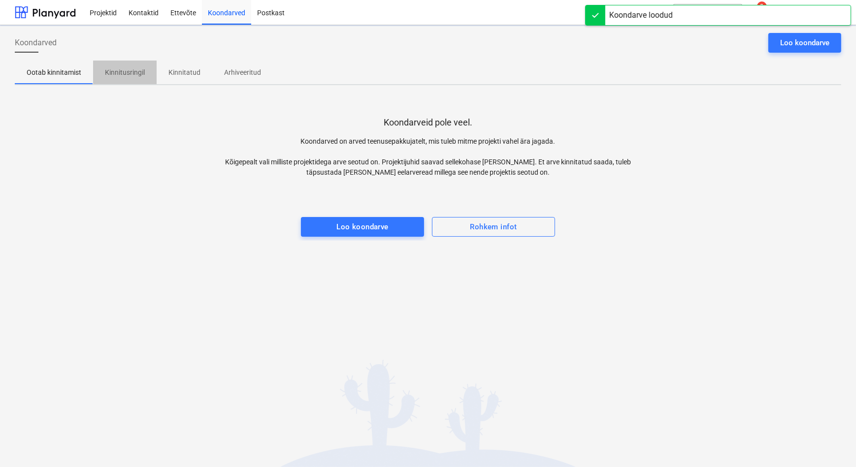
click at [127, 74] on p "Kinnitusringil" at bounding box center [125, 72] width 40 height 10
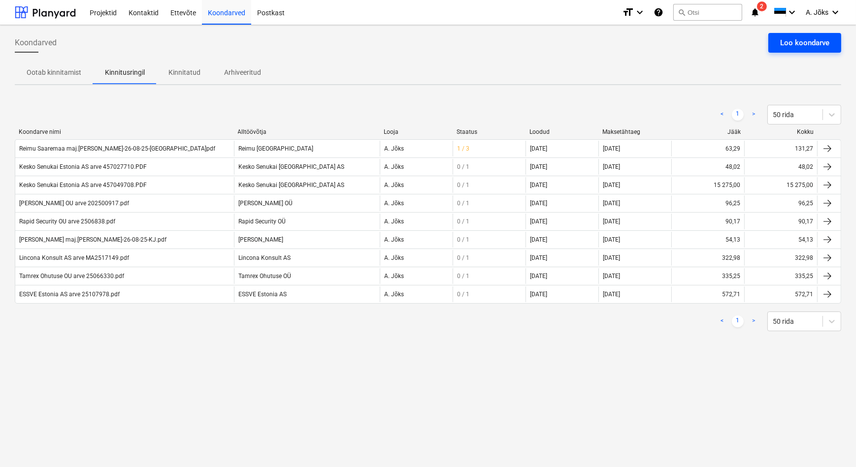
click at [788, 35] on button "Loo koondarve" at bounding box center [804, 43] width 73 height 20
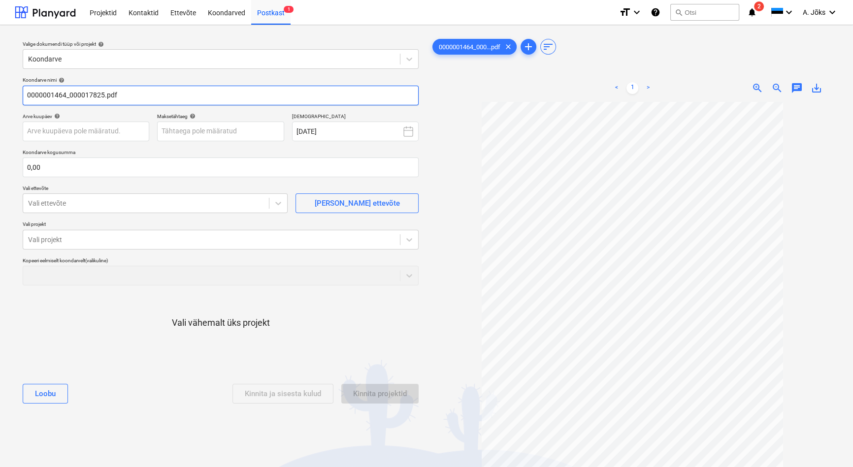
drag, startPoint x: 69, startPoint y: 96, endPoint x: 4, endPoint y: 95, distance: 65.0
click at [4, 95] on div "Valige dokumendi tüüp või projekt help Koondarve Koondarve nimi help 0000001464…" at bounding box center [426, 289] width 853 height 528
paste input "[PERSON_NAME] liftid"
type input "[PERSON_NAME] liftid OU arve 000017825.pdf"
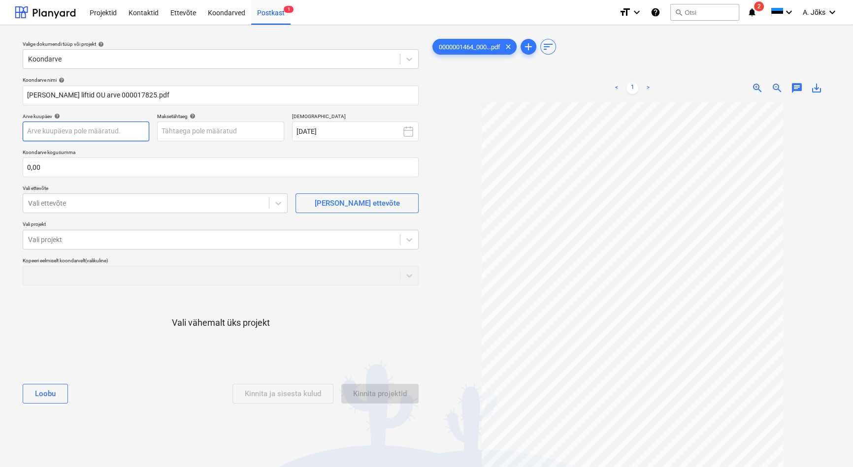
click at [95, 127] on body "Projektid Kontaktid Ettevõte Koondarved Postkast 1 format_size keyboard_arrow_d…" at bounding box center [426, 233] width 853 height 467
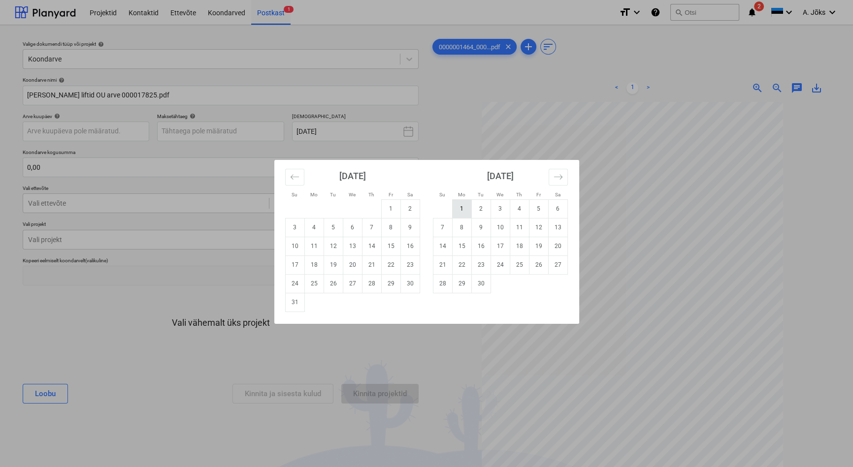
click at [465, 208] on td "1" at bounding box center [461, 208] width 19 height 19
type input "[DATE]"
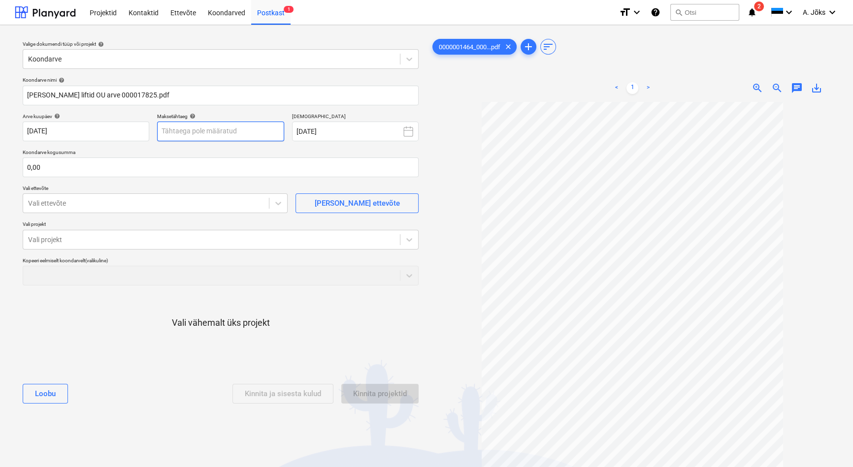
click at [261, 135] on body "Projektid Kontaktid Ettevõte Koondarved Postkast 1 format_size keyboard_arrow_d…" at bounding box center [426, 233] width 853 height 467
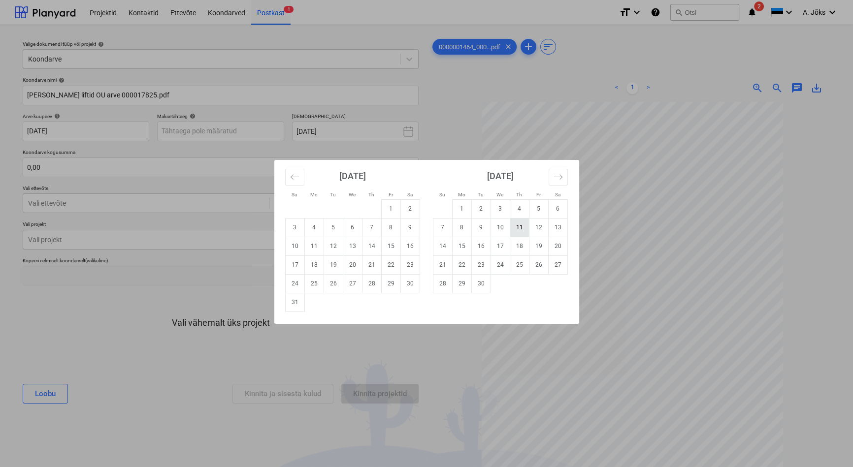
click at [517, 223] on td "11" at bounding box center [518, 227] width 19 height 19
type input "[DATE]"
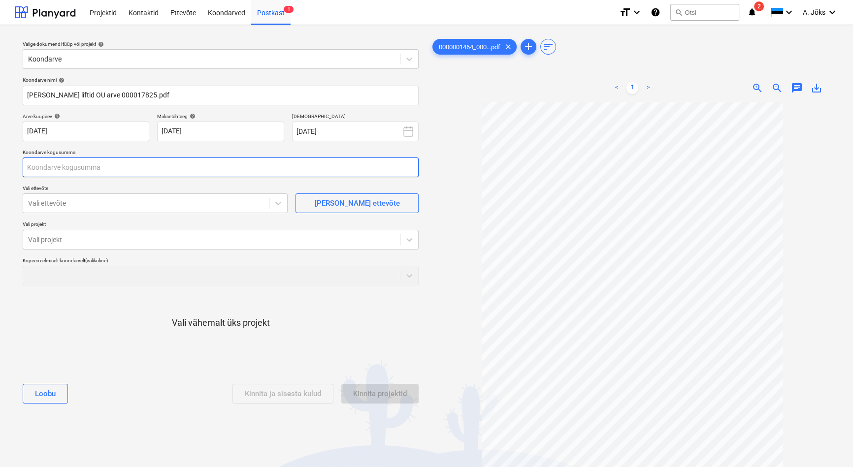
click at [145, 170] on input "text" at bounding box center [221, 168] width 396 height 20
type input "450,00"
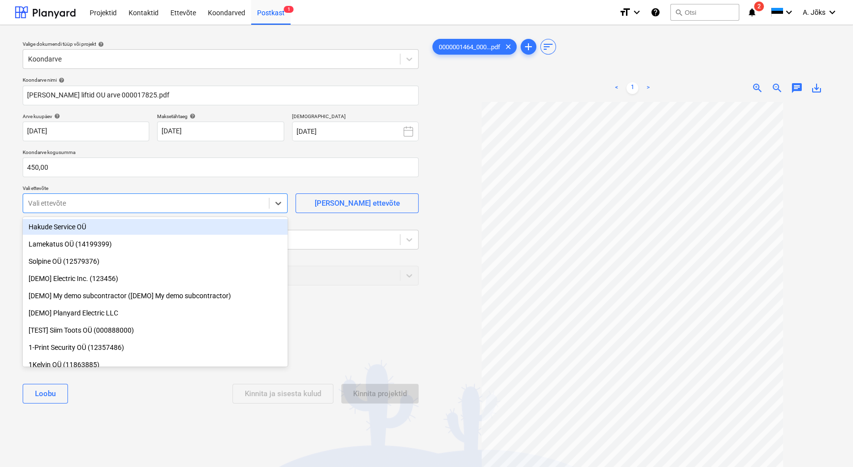
click at [114, 205] on div at bounding box center [146, 203] width 236 height 10
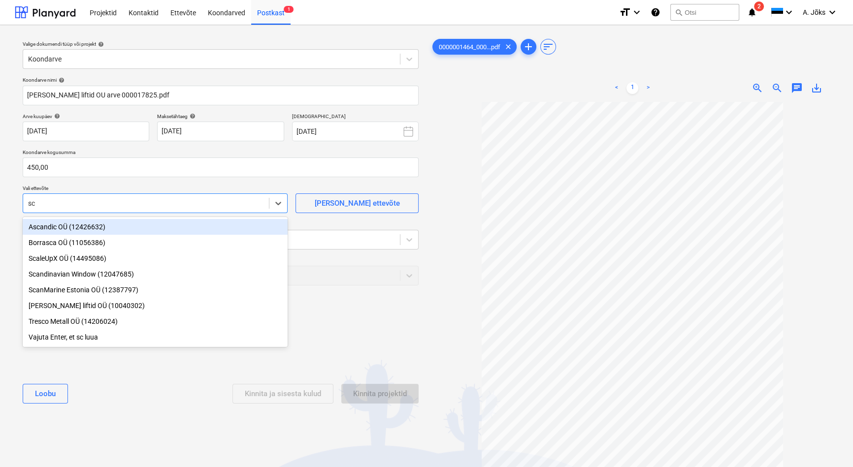
type input "sch"
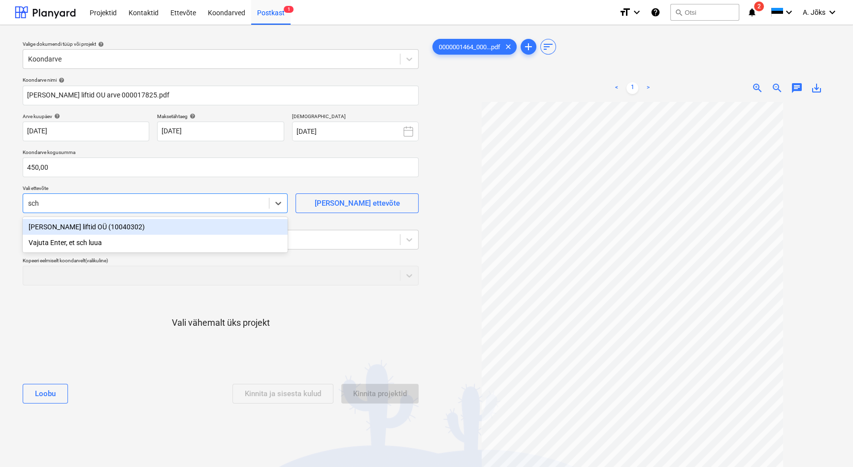
click at [77, 229] on div "[PERSON_NAME] liftid OÜ (10040302)" at bounding box center [155, 227] width 265 height 16
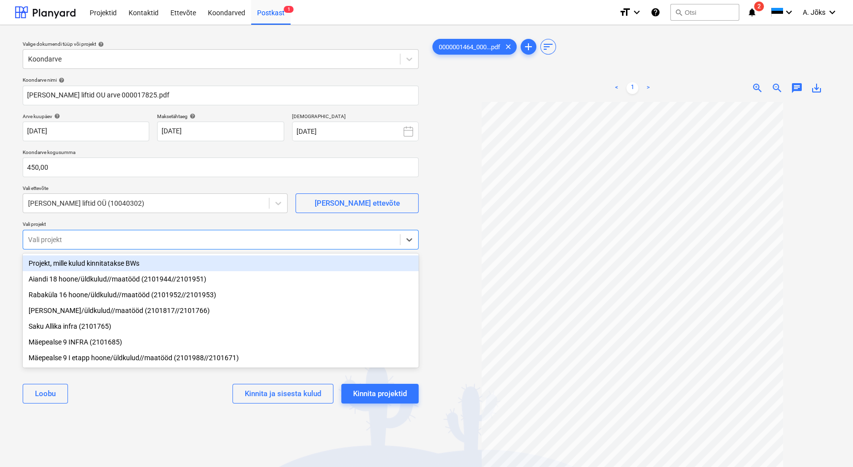
click at [73, 242] on div at bounding box center [211, 240] width 367 height 10
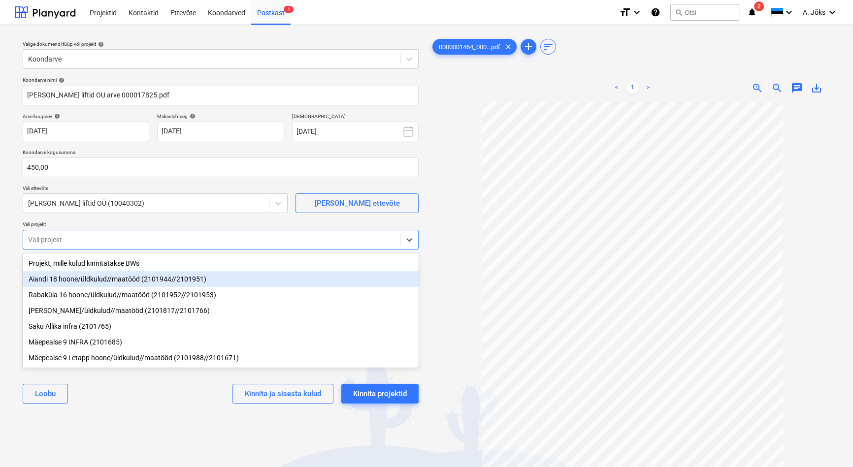
click at [66, 281] on div "Aiandi 18 hoone/üldkulud//maatööd (2101944//2101951)" at bounding box center [221, 279] width 396 height 16
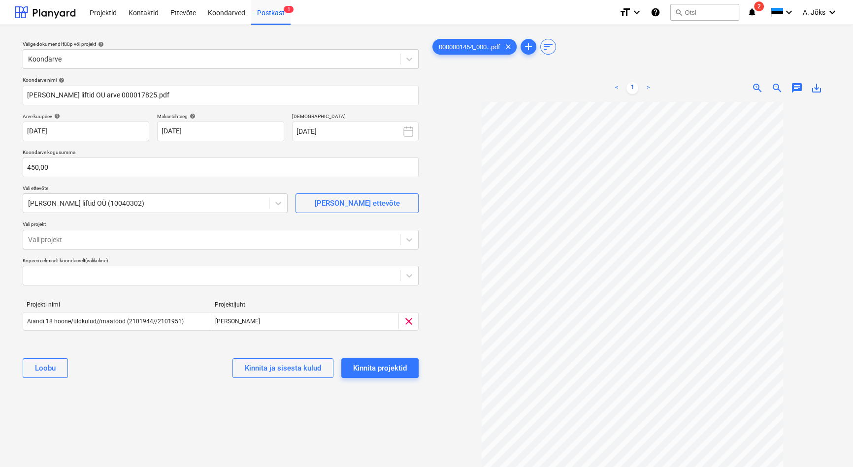
click at [159, 418] on div "Valige dokumendi tüüp või projekt help Koondarve Koondarve nimi help [PERSON_NA…" at bounding box center [221, 289] width 412 height 512
click at [379, 367] on div "Kinnita projektid" at bounding box center [380, 368] width 54 height 13
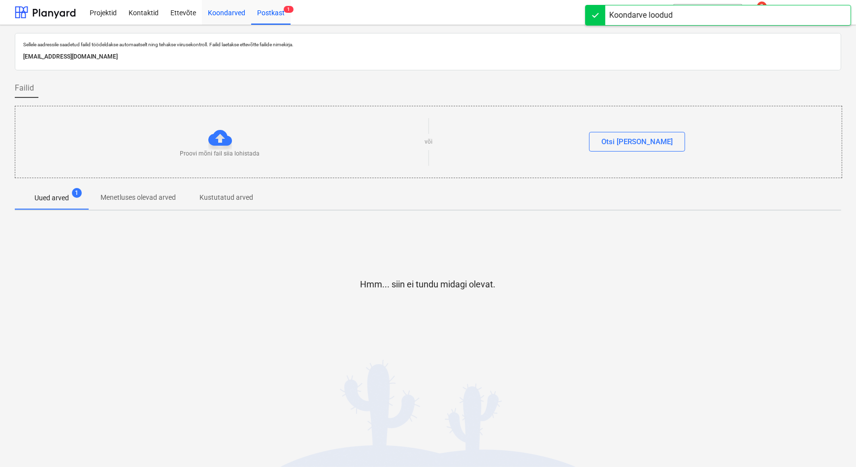
click at [221, 11] on div "Koondarved" at bounding box center [226, 12] width 49 height 25
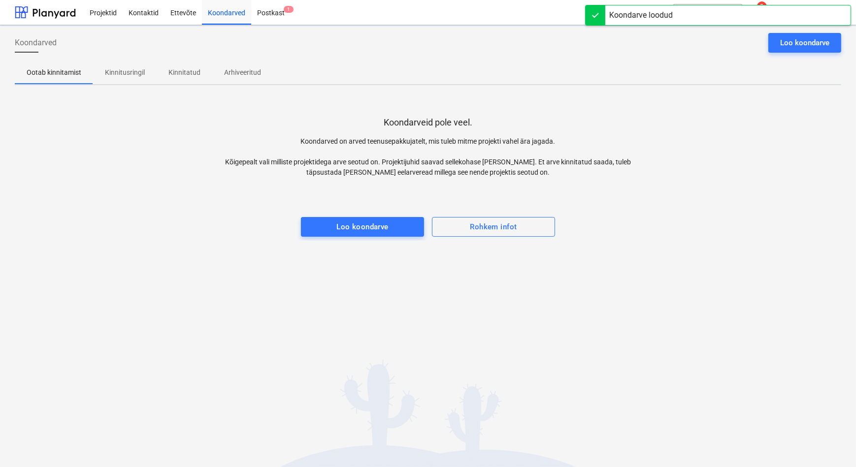
click at [127, 69] on p "Kinnitusringil" at bounding box center [125, 72] width 40 height 10
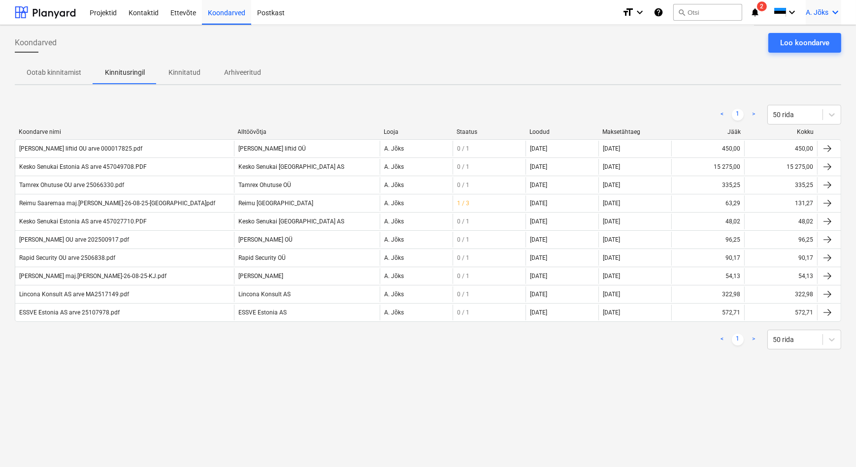
click at [826, 14] on span "A. Jõks" at bounding box center [816, 12] width 23 height 8
click at [802, 52] on div "Logi välja" at bounding box center [811, 54] width 59 height 16
